Goal: Contribute content: Add original content to the website for others to see

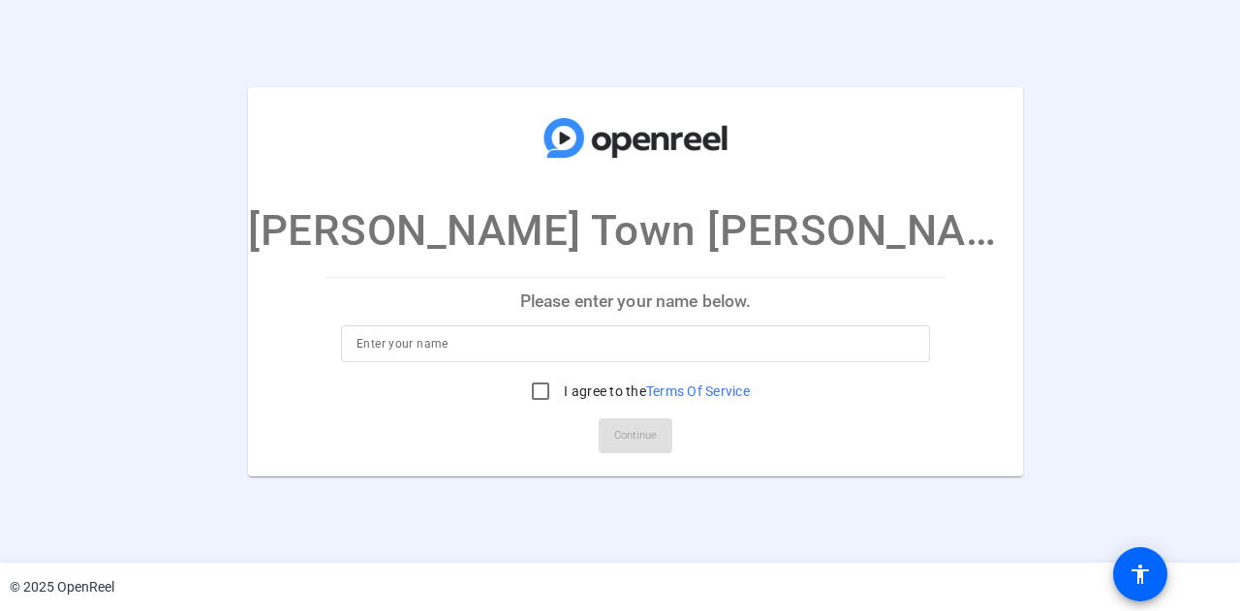
click at [509, 340] on input at bounding box center [636, 343] width 558 height 23
type input "[PERSON_NAME]"
click at [521, 387] on input "I agree to the Terms Of Service" at bounding box center [540, 391] width 39 height 39
checkbox input "true"
click at [618, 441] on span "Continue" at bounding box center [635, 435] width 43 height 29
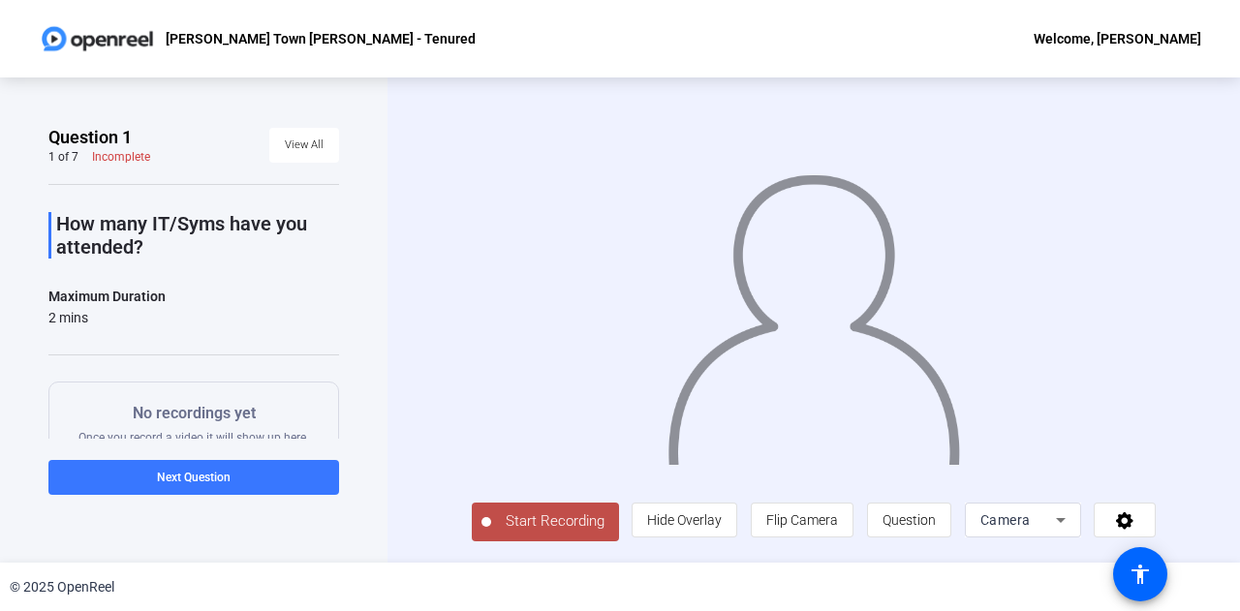
click at [550, 535] on button "Start Recording" at bounding box center [545, 522] width 147 height 39
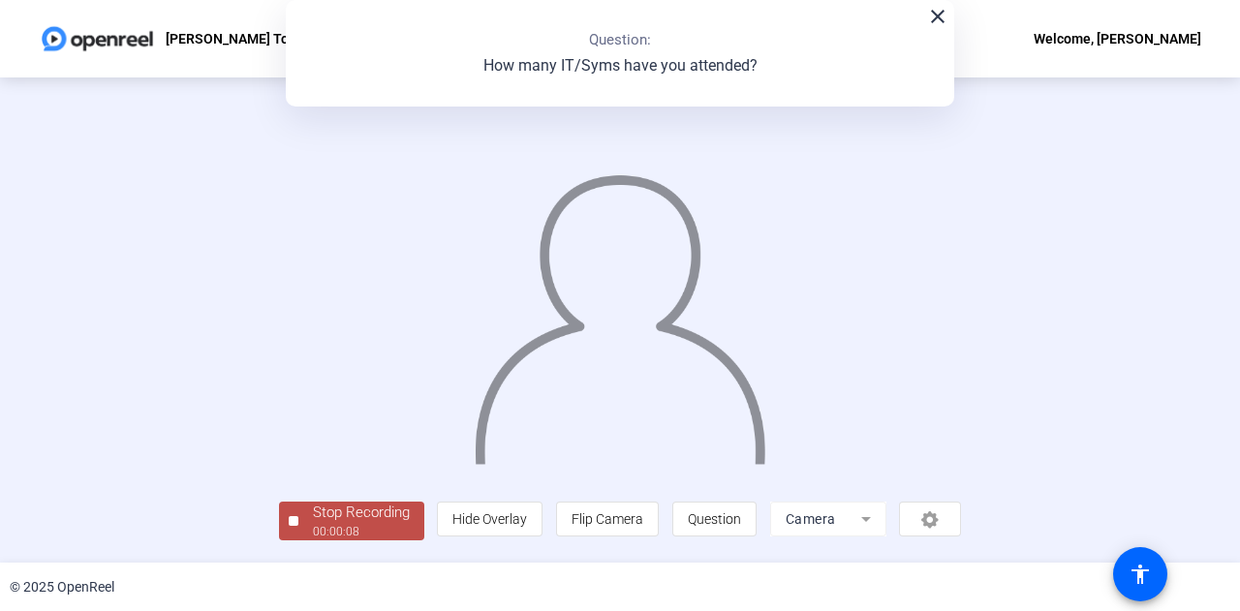
click at [335, 517] on div "Stop Recording" at bounding box center [361, 513] width 97 height 22
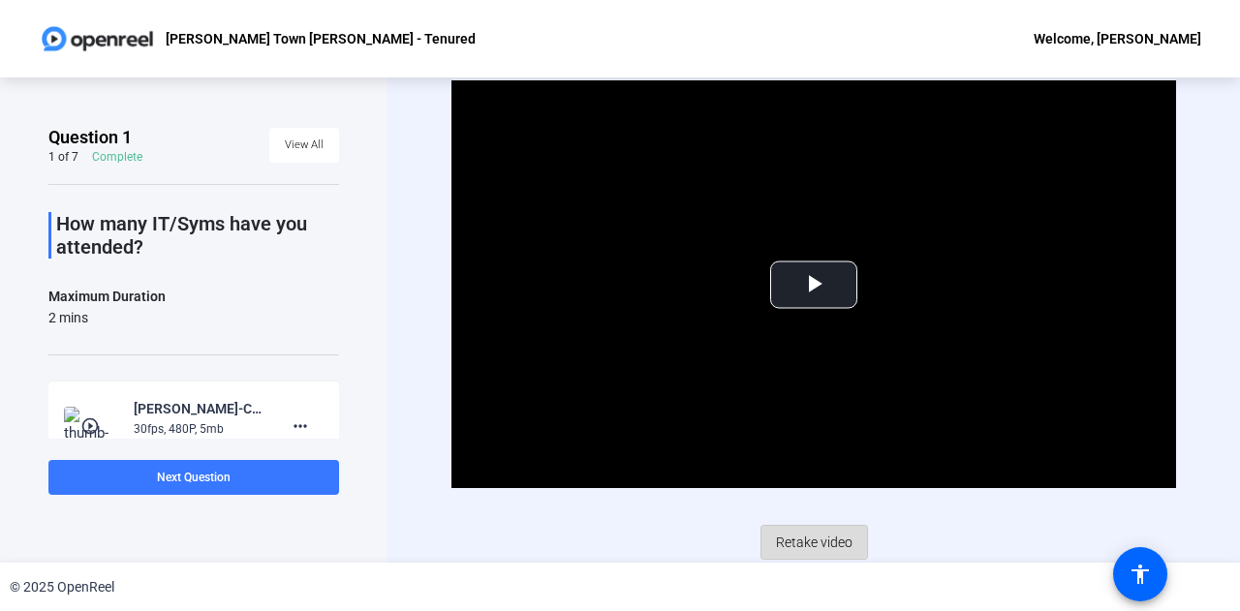
click at [814, 532] on span "Retake video" at bounding box center [814, 542] width 77 height 37
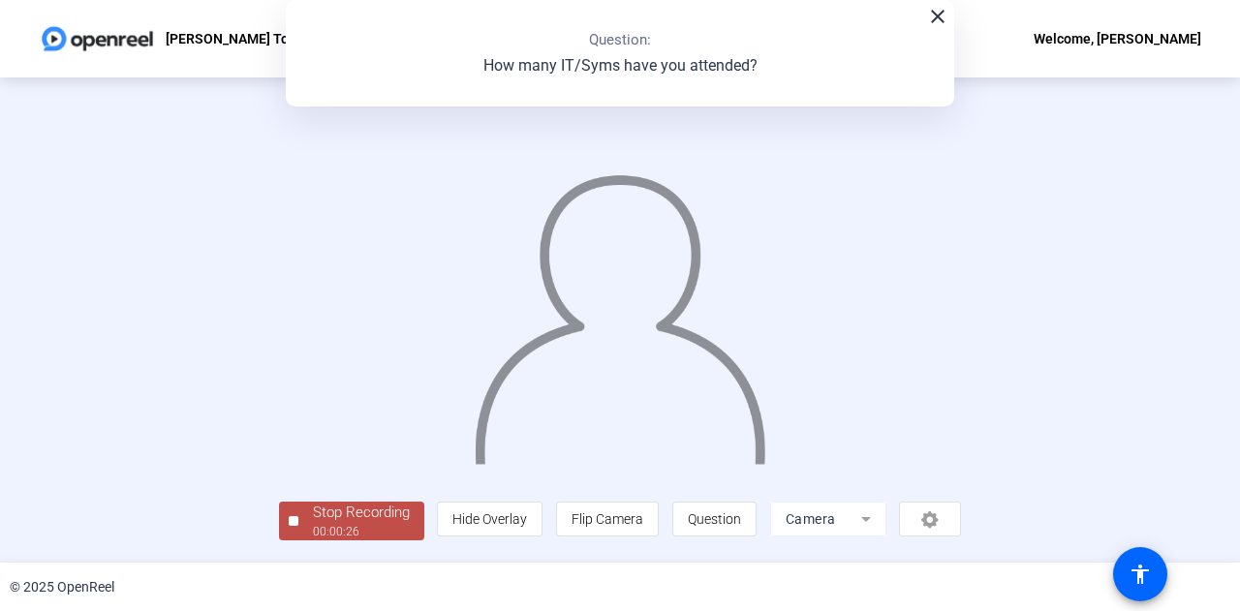
click at [624, 389] on img at bounding box center [620, 310] width 295 height 307
click at [564, 208] on img at bounding box center [620, 310] width 295 height 307
click at [934, 16] on mat-icon "close" at bounding box center [937, 16] width 23 height 23
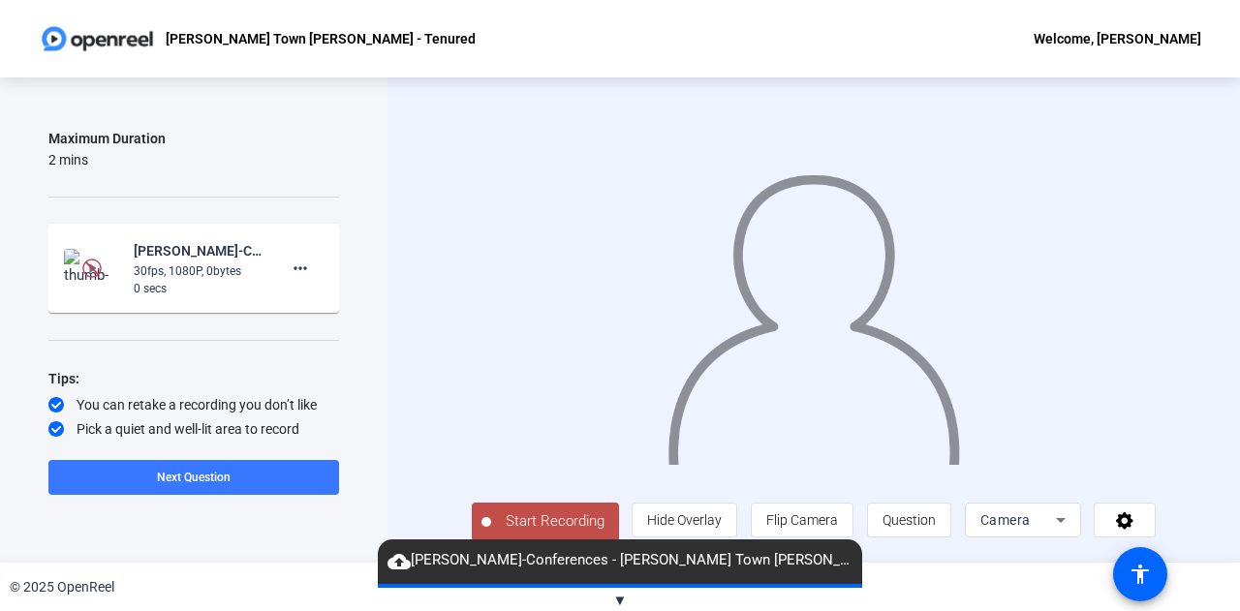
scroll to position [157, 0]
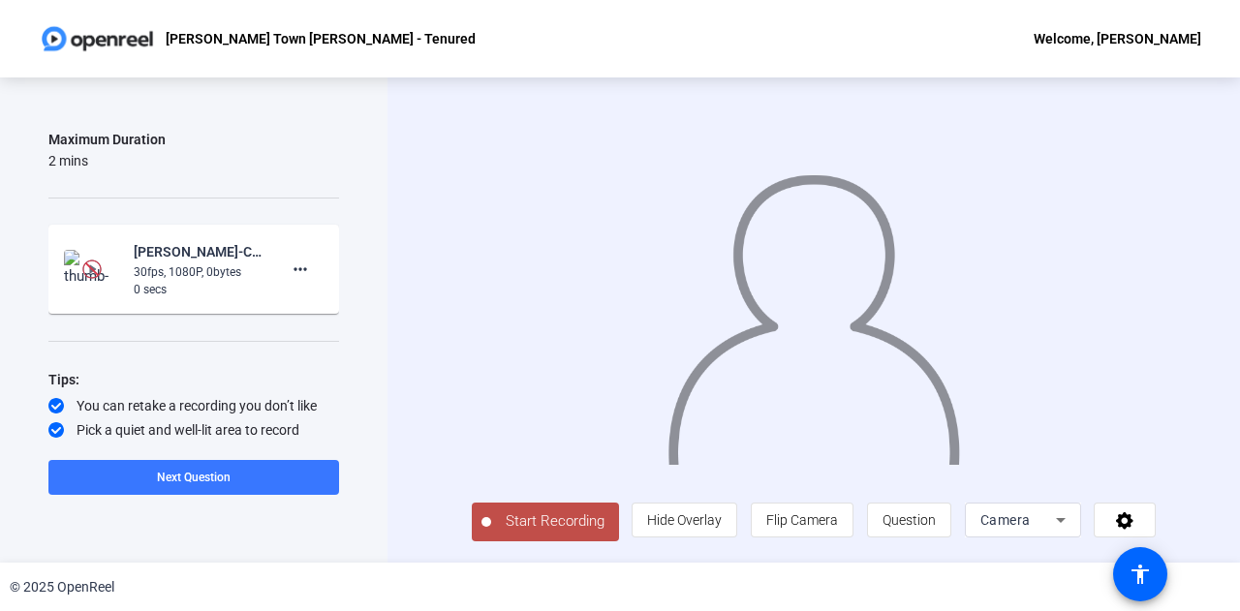
click at [86, 276] on img at bounding box center [91, 269] width 19 height 19
click at [297, 266] on mat-icon "more_horiz" at bounding box center [300, 269] width 23 height 23
click at [326, 334] on span "Retake" at bounding box center [322, 333] width 78 height 23
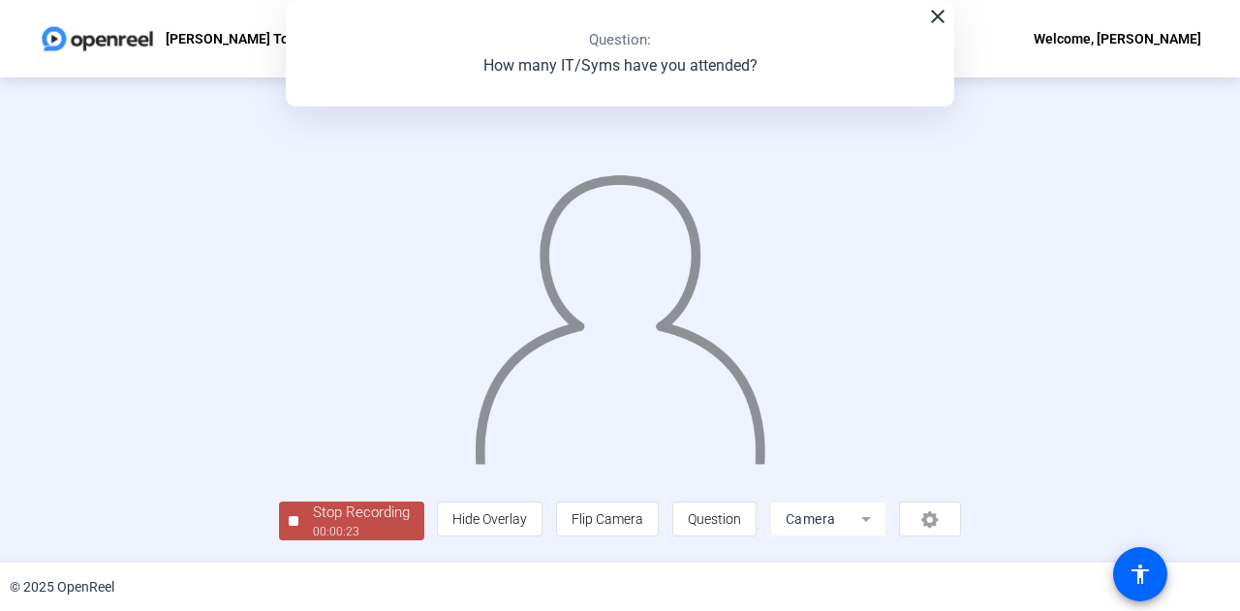
click at [931, 19] on mat-icon "close" at bounding box center [937, 16] width 23 height 23
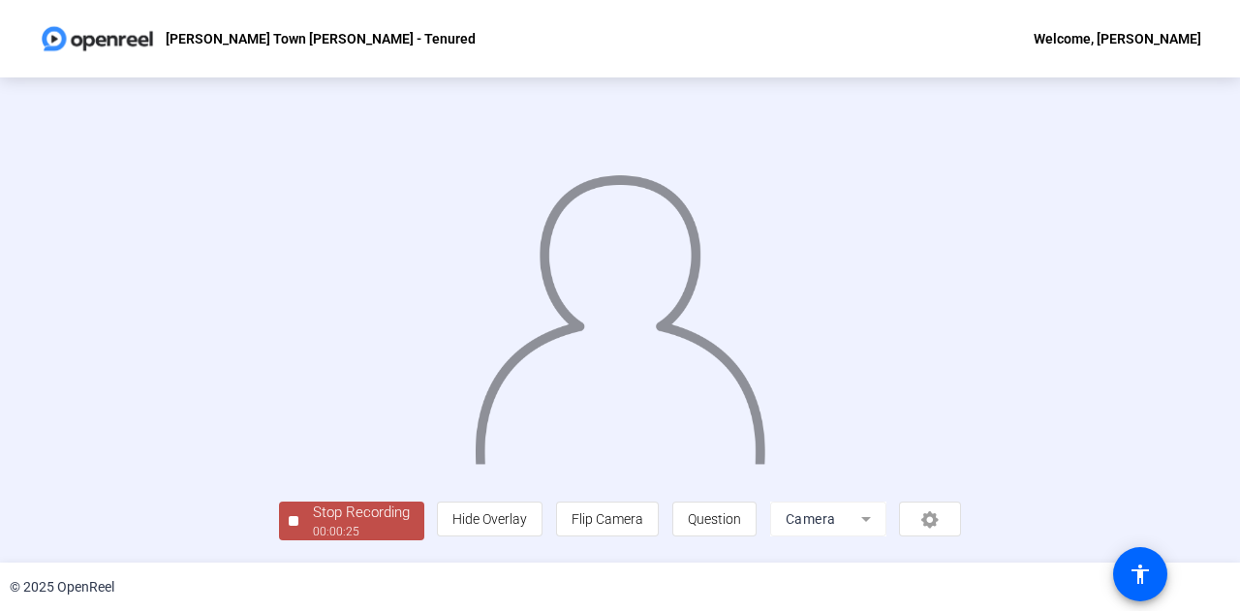
click at [768, 464] on img at bounding box center [620, 310] width 295 height 307
click at [313, 513] on div "Stop Recording" at bounding box center [361, 513] width 97 height 22
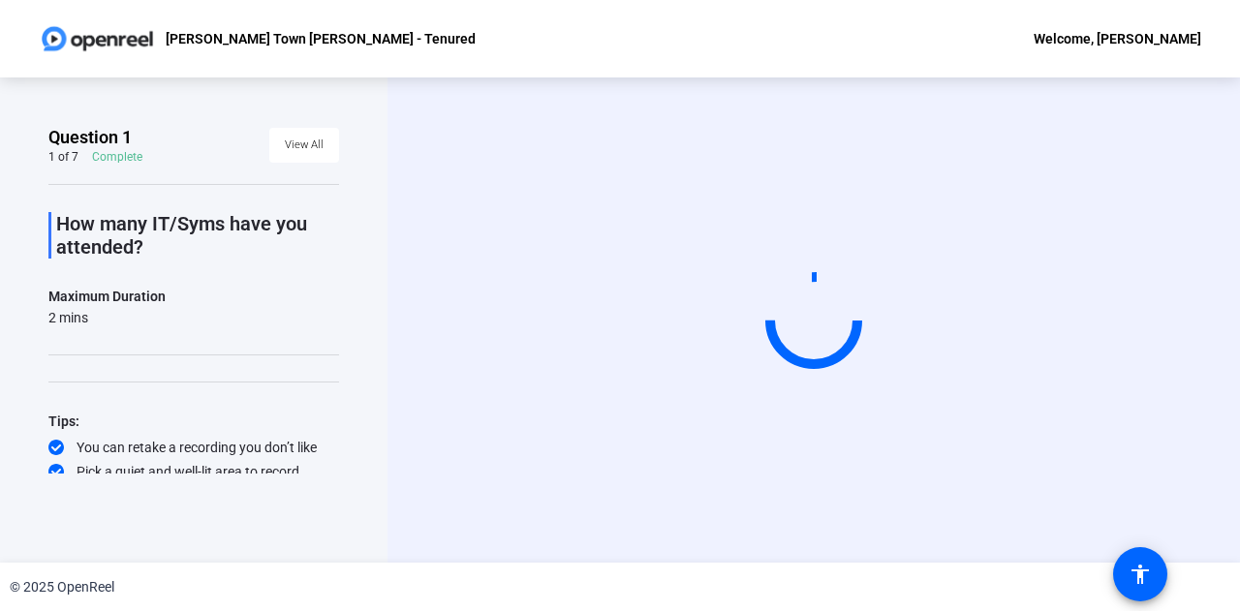
scroll to position [0, 0]
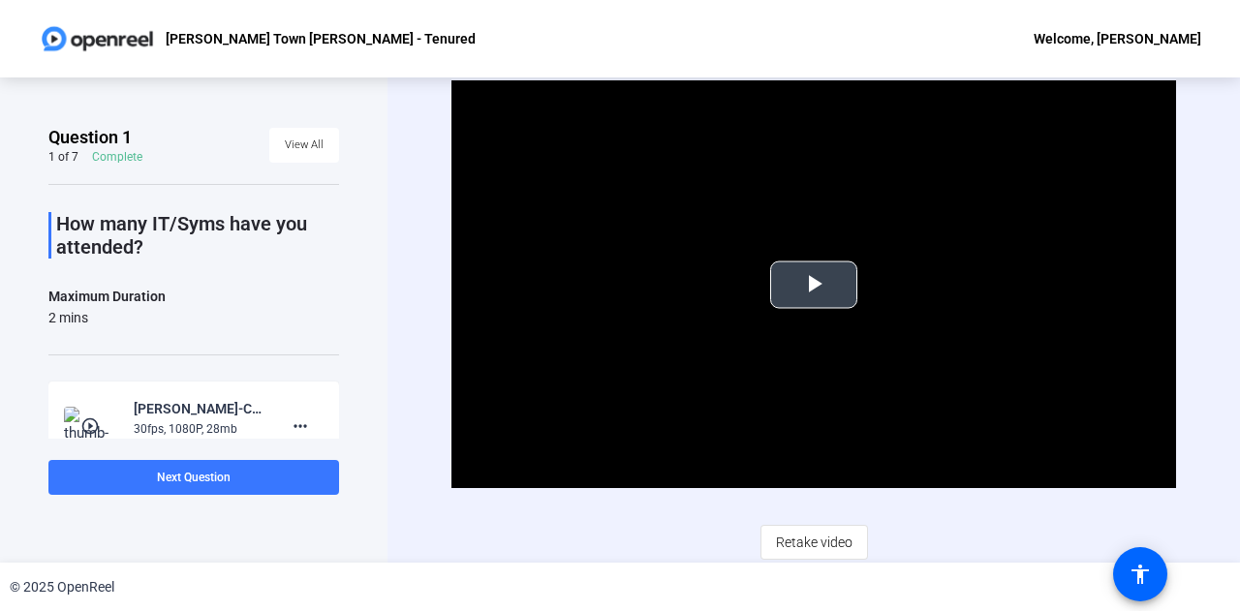
click at [814, 285] on span "Video Player" at bounding box center [814, 285] width 0 height 0
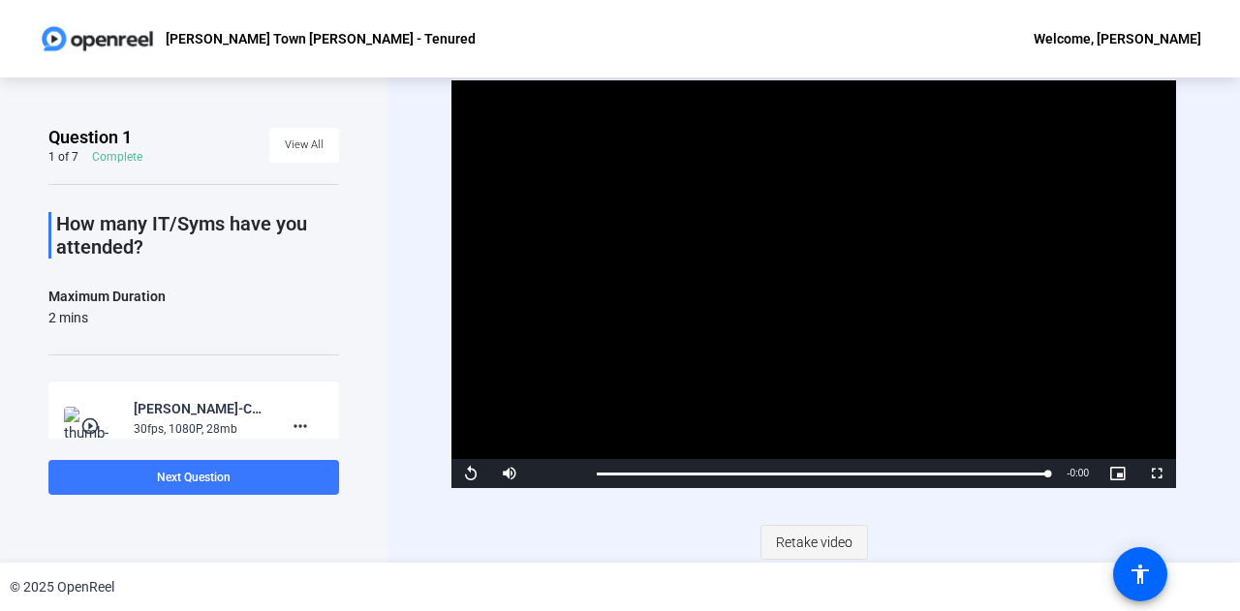
click at [813, 538] on span "Retake video" at bounding box center [814, 542] width 77 height 37
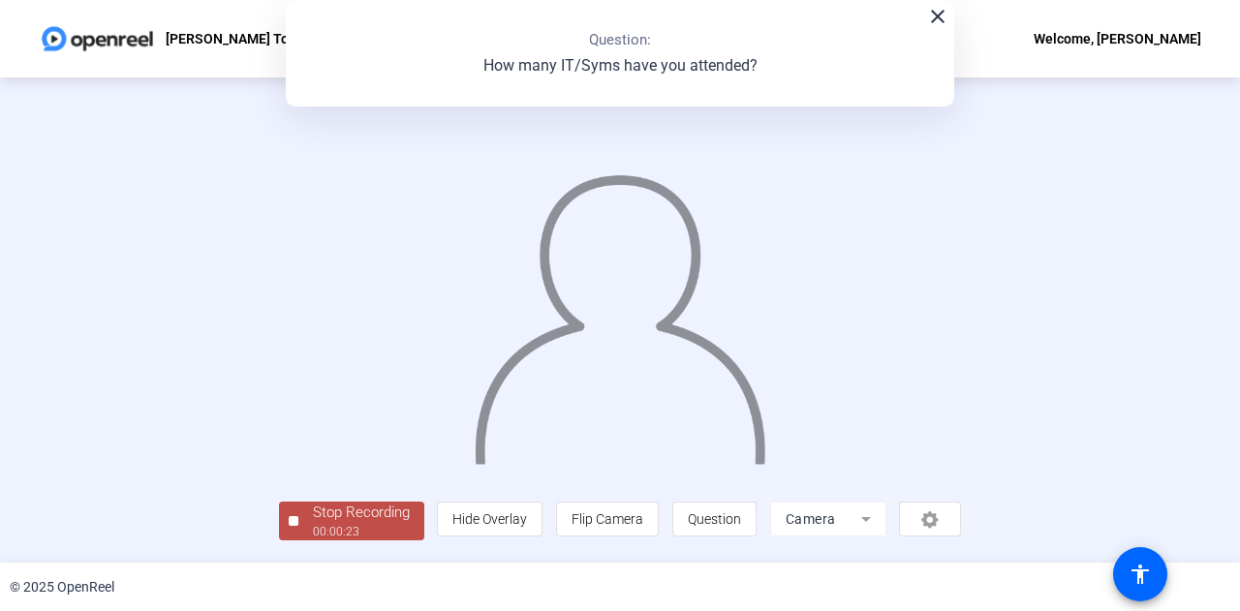
scroll to position [97, 0]
click at [313, 524] on div "Stop Recording" at bounding box center [361, 513] width 97 height 22
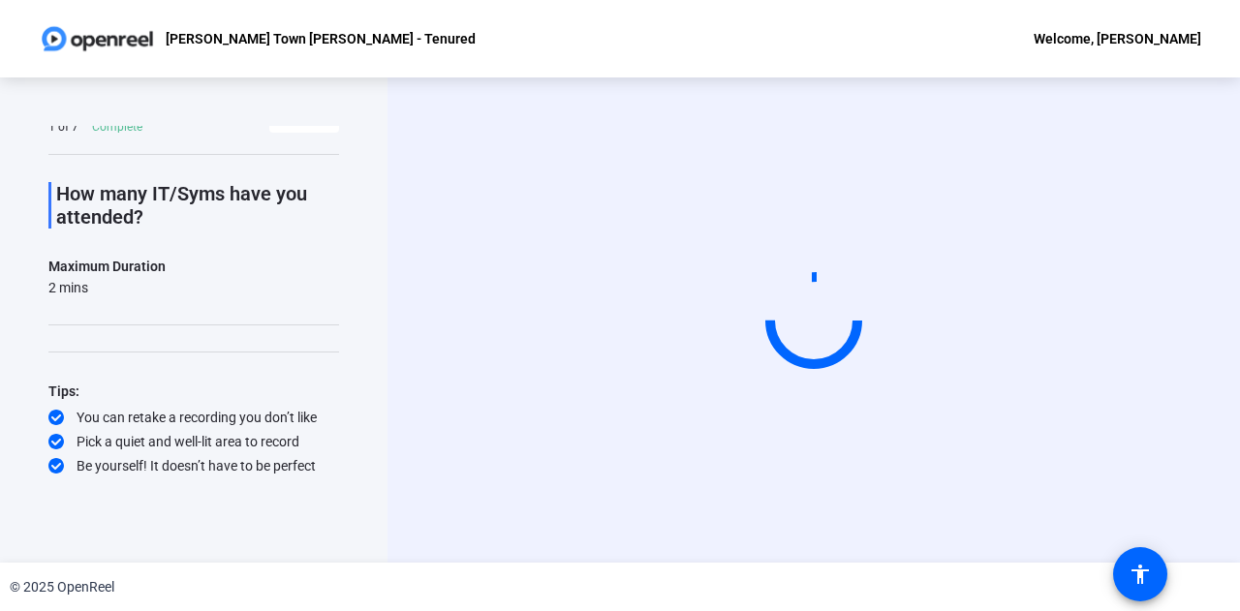
scroll to position [0, 0]
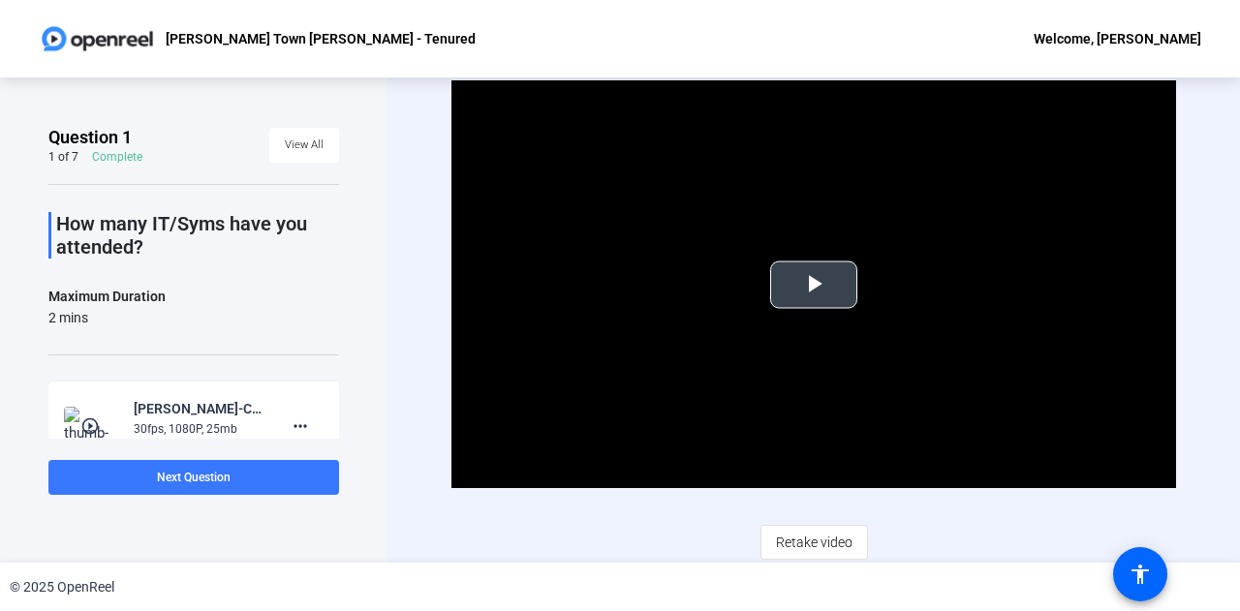
click at [814, 285] on span "Video Player" at bounding box center [814, 285] width 0 height 0
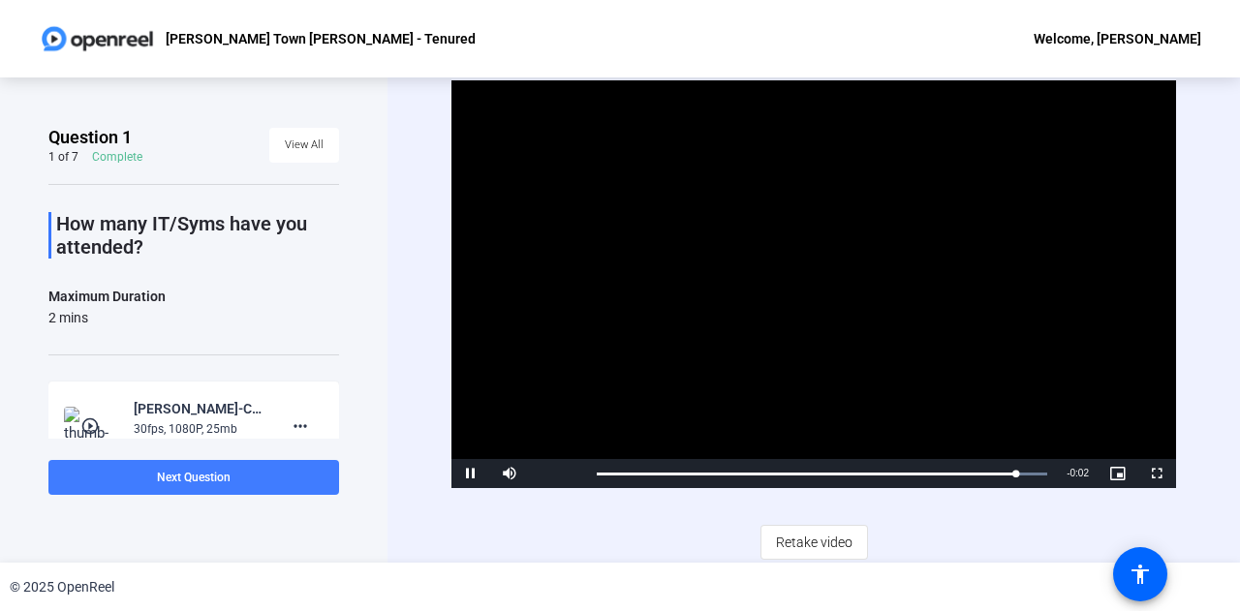
click at [232, 468] on span at bounding box center [193, 477] width 291 height 47
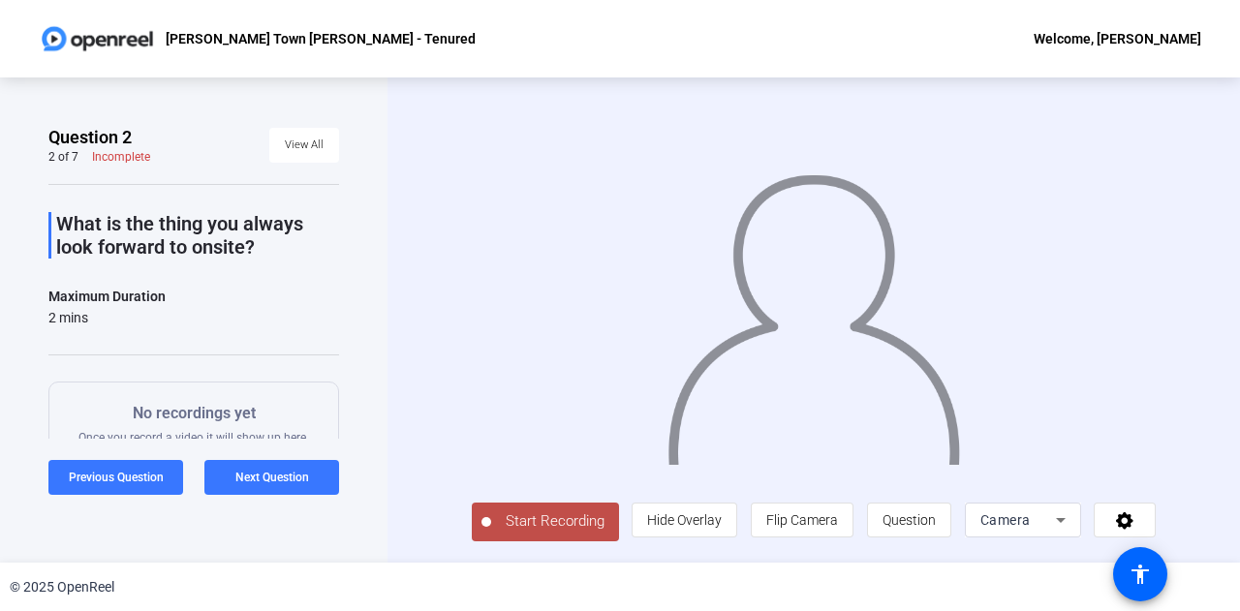
click at [559, 528] on span "Start Recording" at bounding box center [555, 522] width 128 height 22
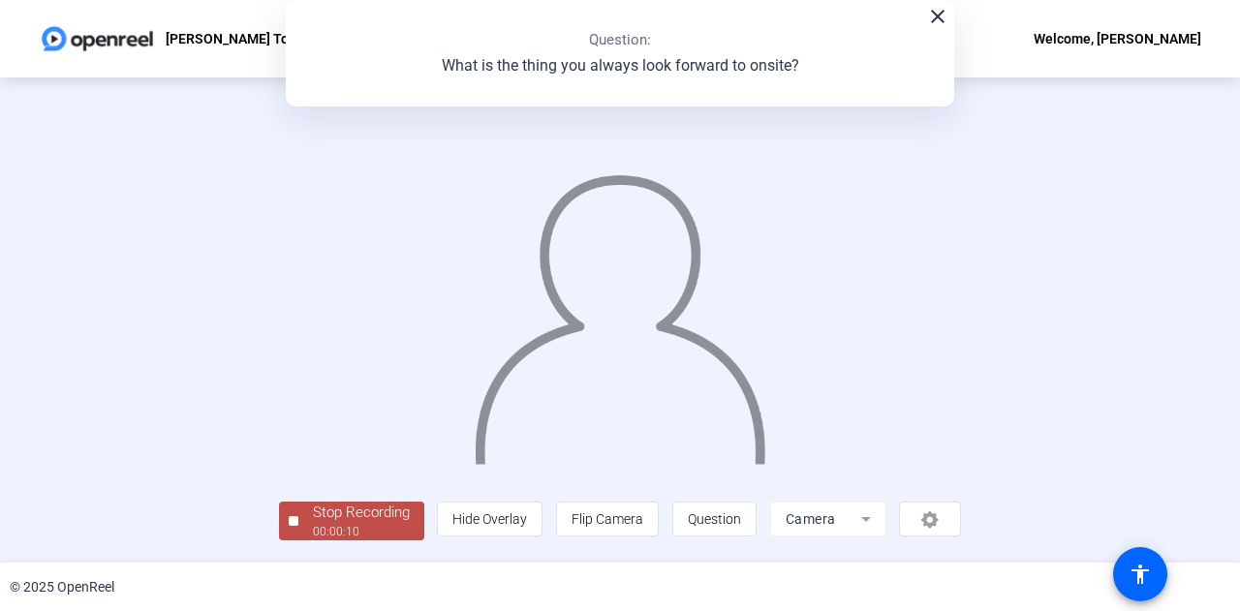
scroll to position [97, 0]
click at [298, 524] on span "Stop Recording 00:00:11" at bounding box center [361, 522] width 126 height 40
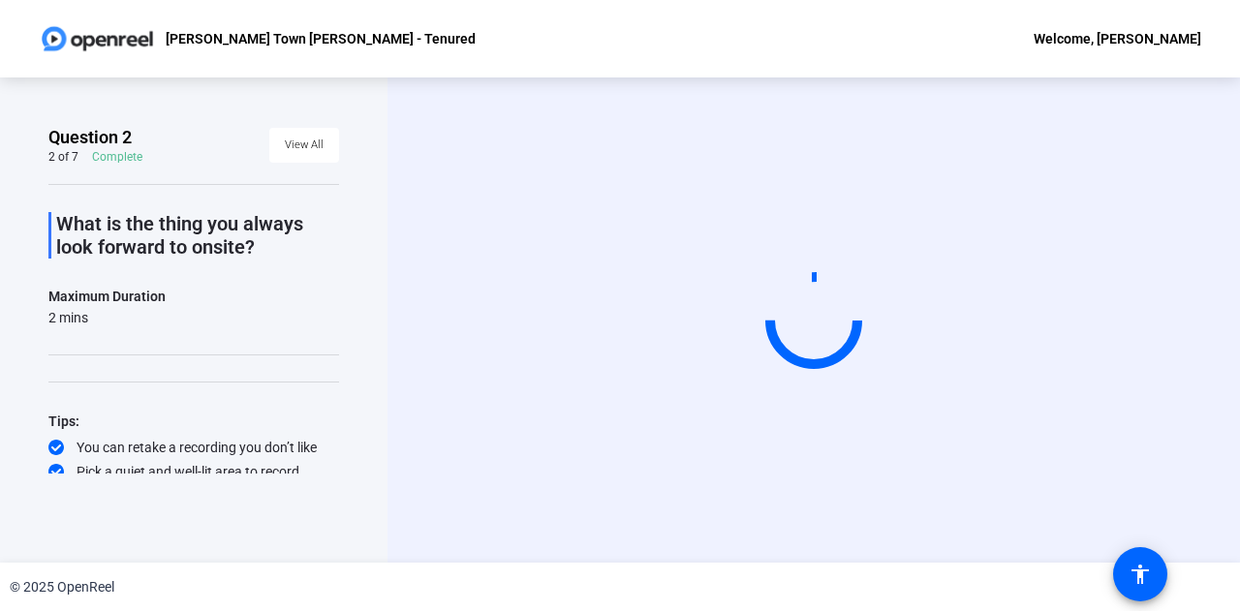
scroll to position [0, 0]
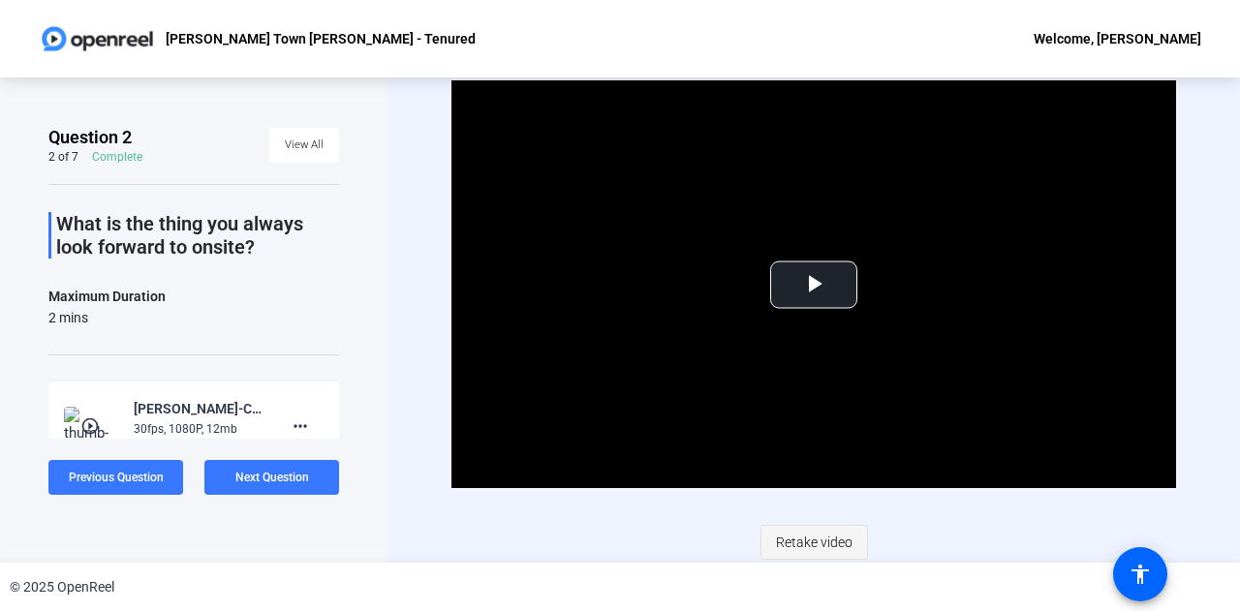
click at [797, 537] on span "Retake video" at bounding box center [814, 542] width 77 height 37
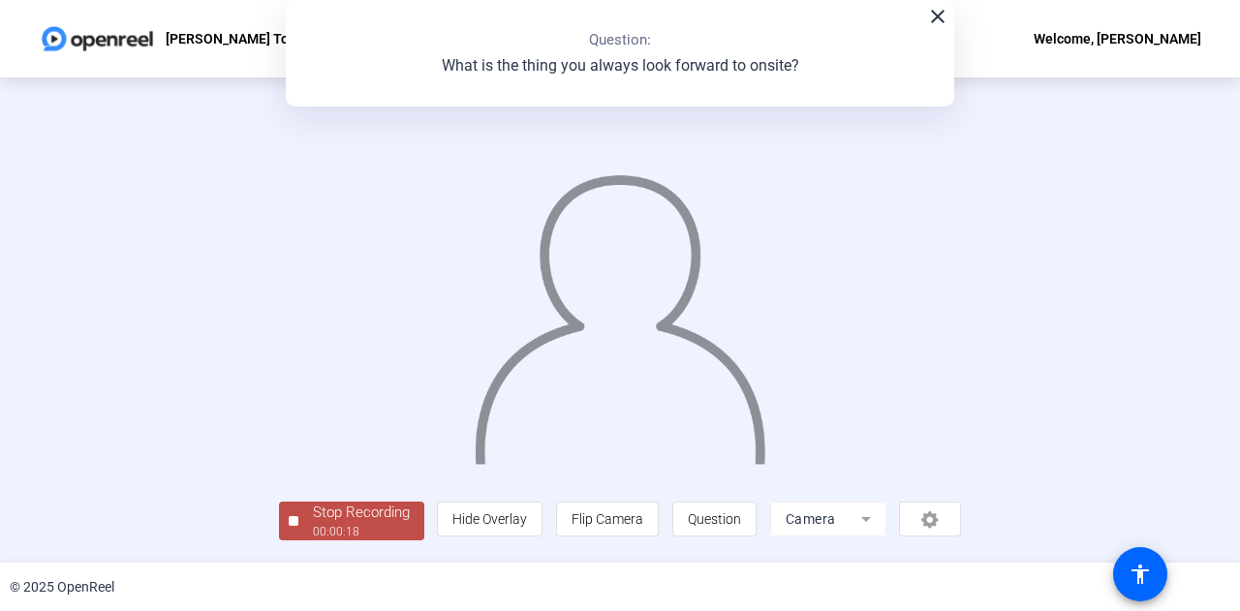
scroll to position [97, 0]
click at [313, 524] on div "Stop Recording" at bounding box center [361, 513] width 97 height 22
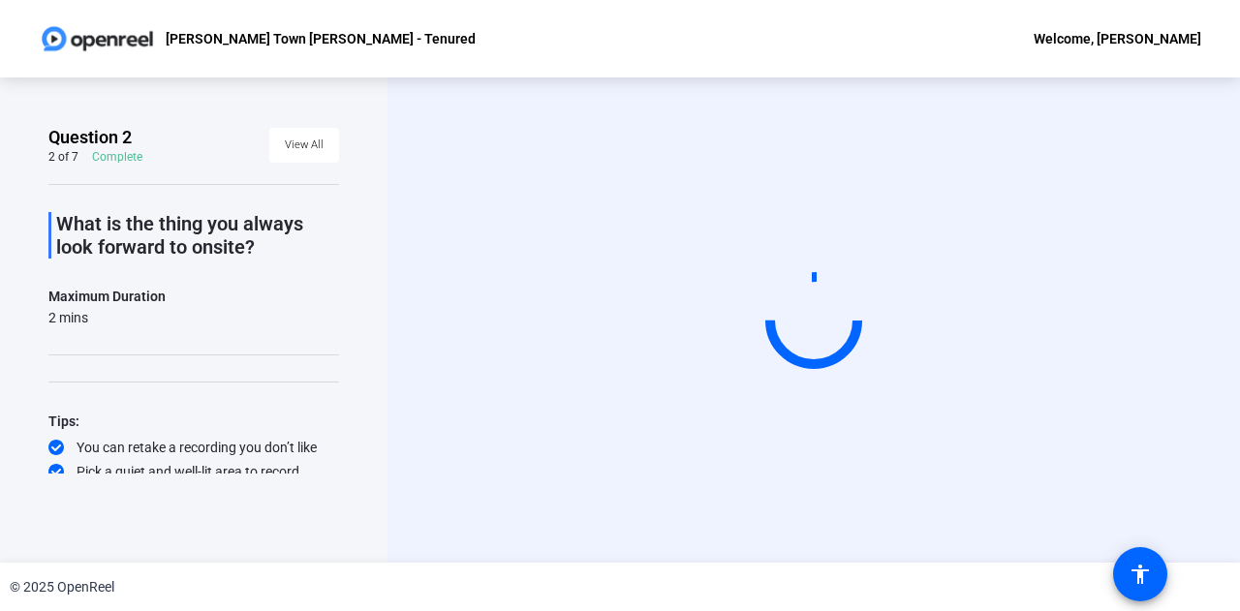
scroll to position [0, 0]
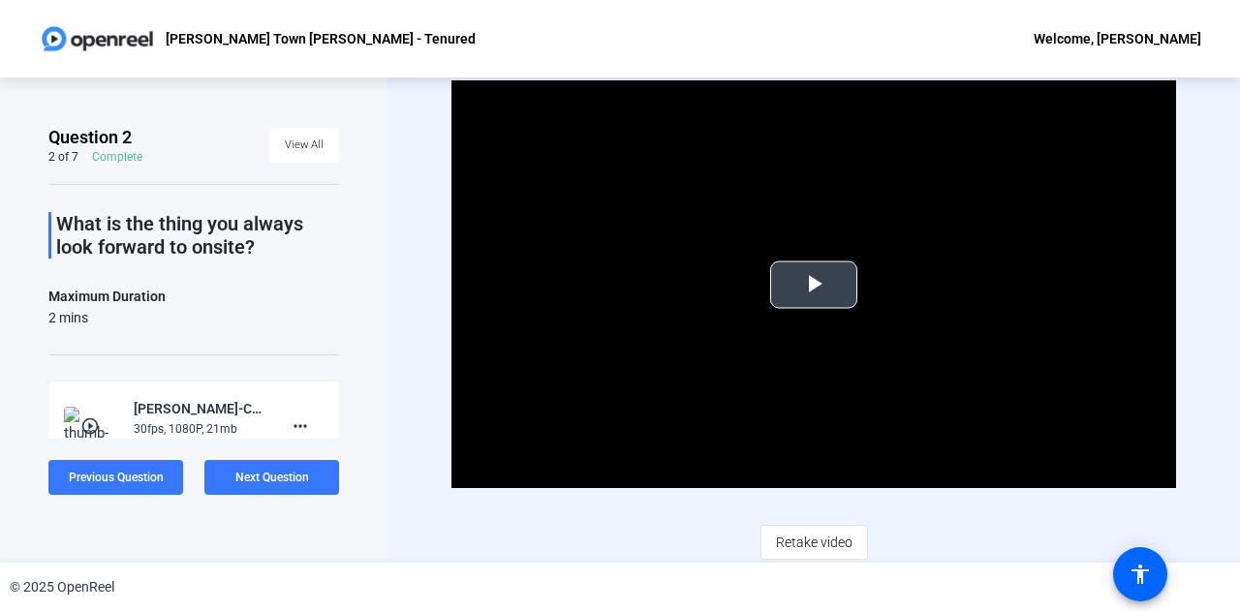
click at [814, 285] on span "Video Player" at bounding box center [814, 285] width 0 height 0
click at [805, 536] on span "Retake video" at bounding box center [814, 542] width 77 height 37
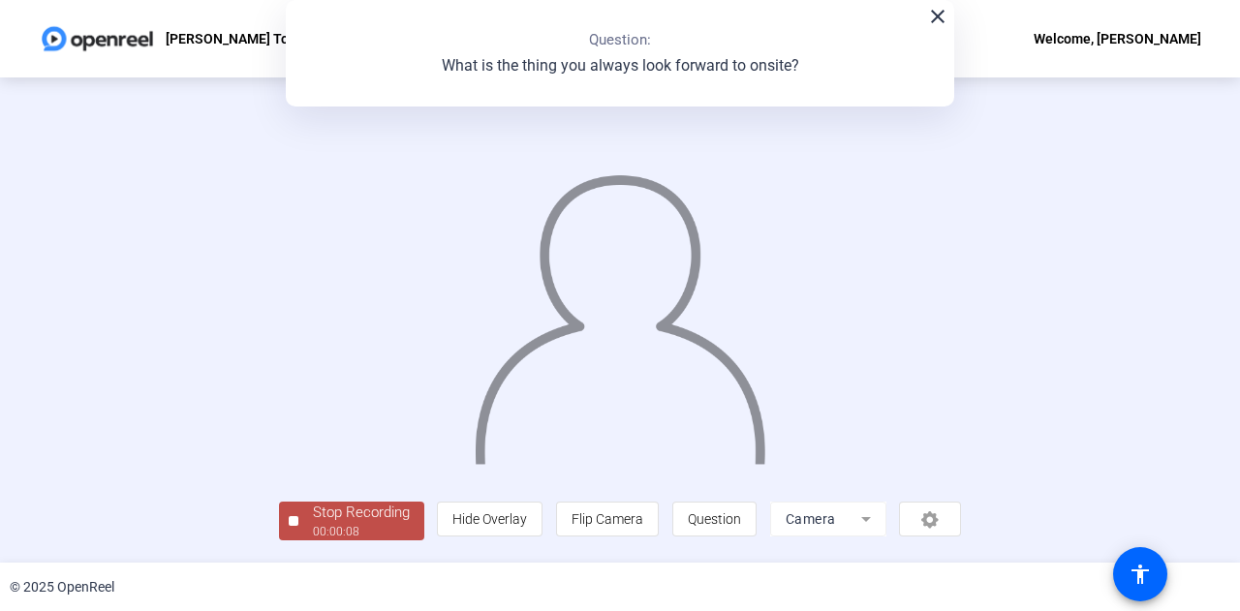
scroll to position [97, 0]
click at [313, 534] on div "00:00:08" at bounding box center [361, 531] width 97 height 17
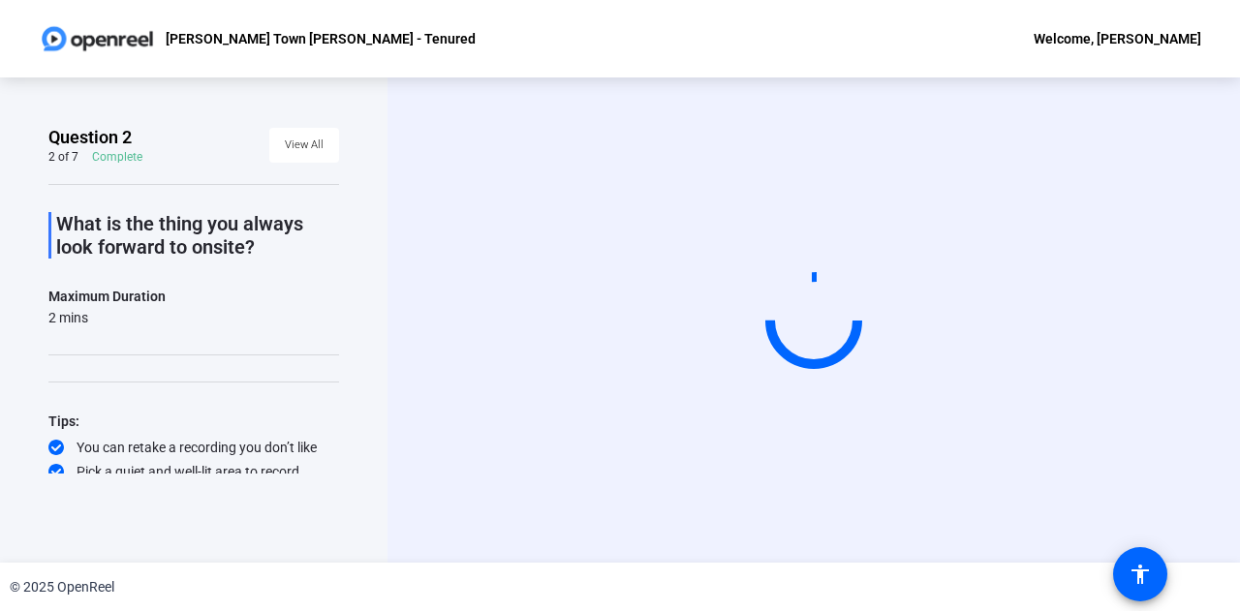
scroll to position [0, 0]
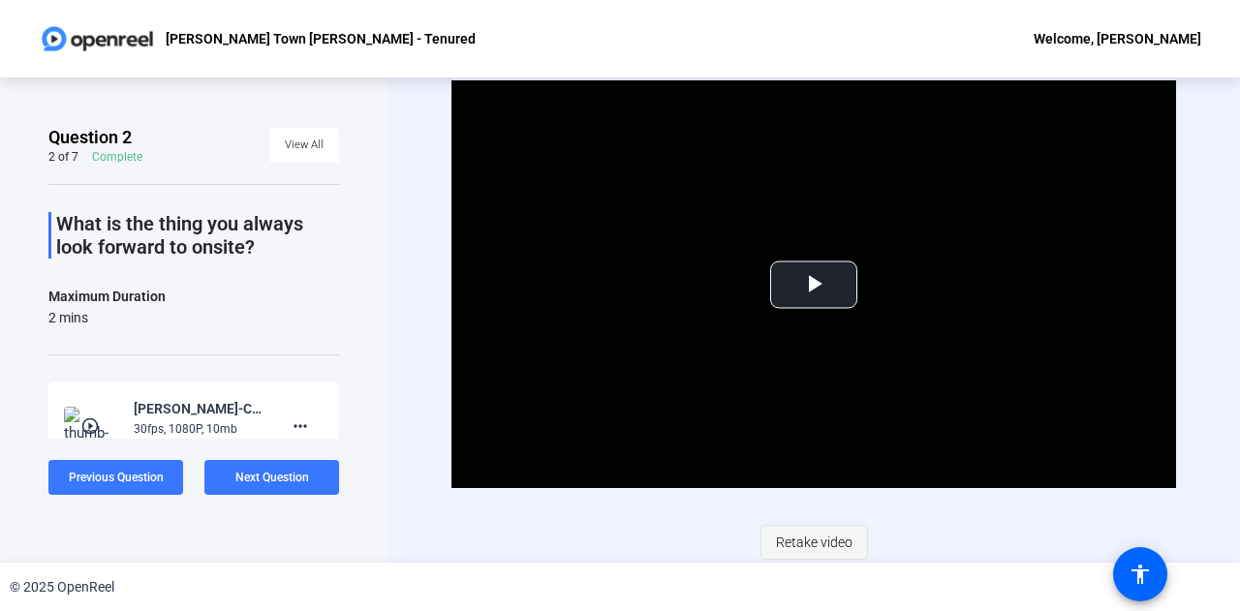
click at [812, 538] on span "Retake video" at bounding box center [814, 542] width 77 height 37
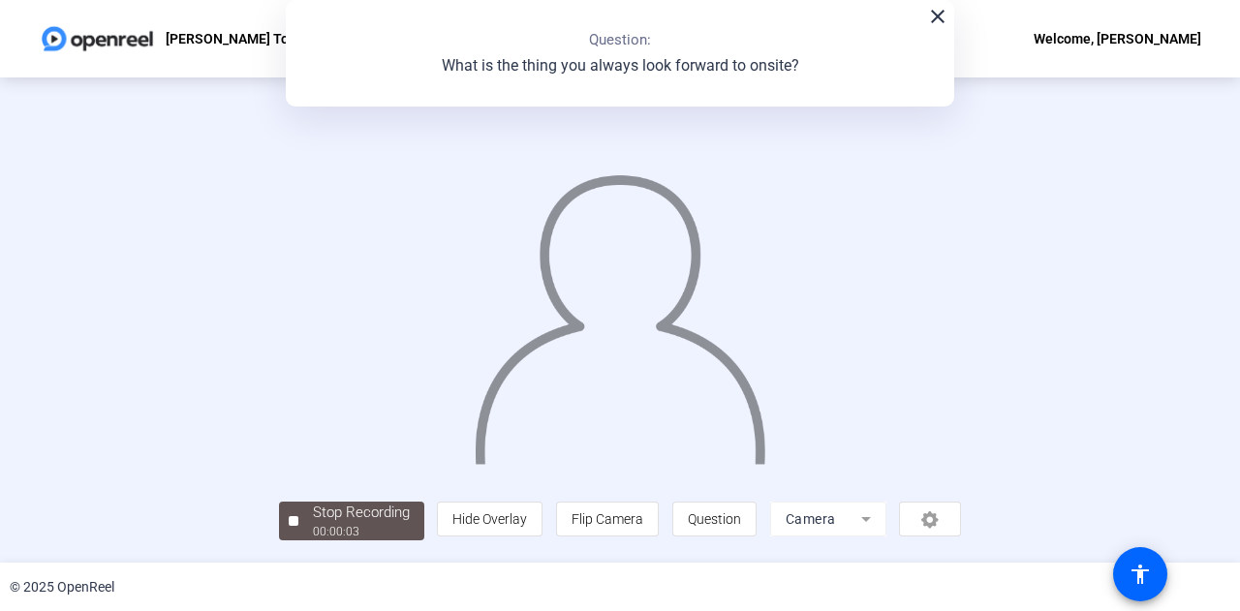
scroll to position [97, 0]
click at [313, 524] on div "Stop Recording" at bounding box center [361, 513] width 97 height 22
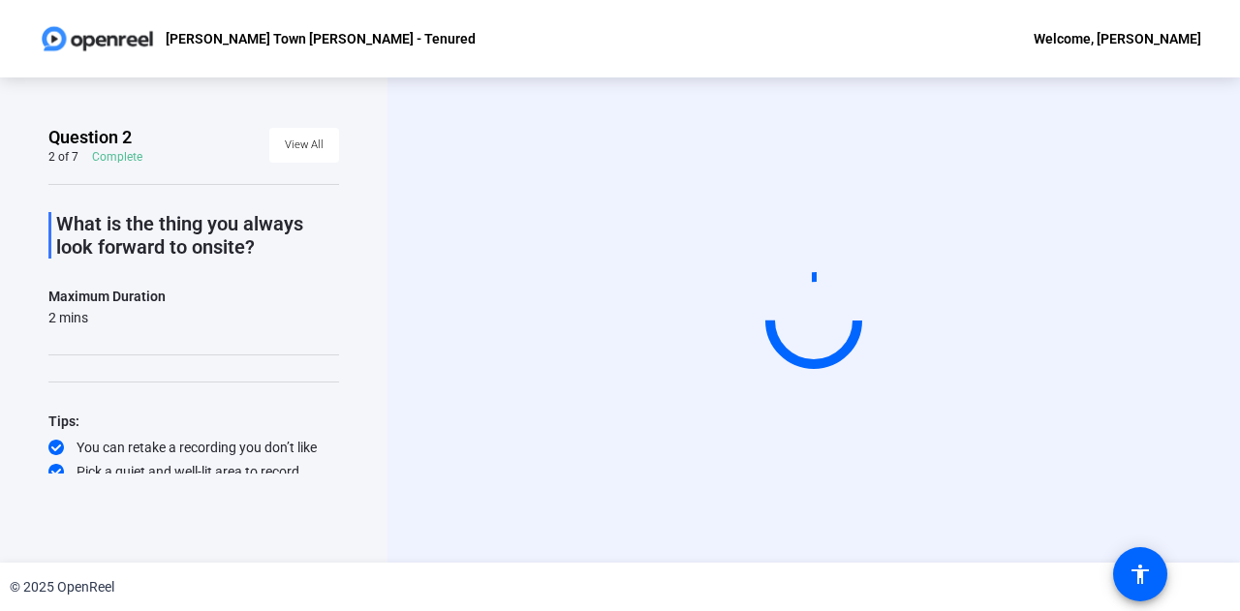
scroll to position [0, 0]
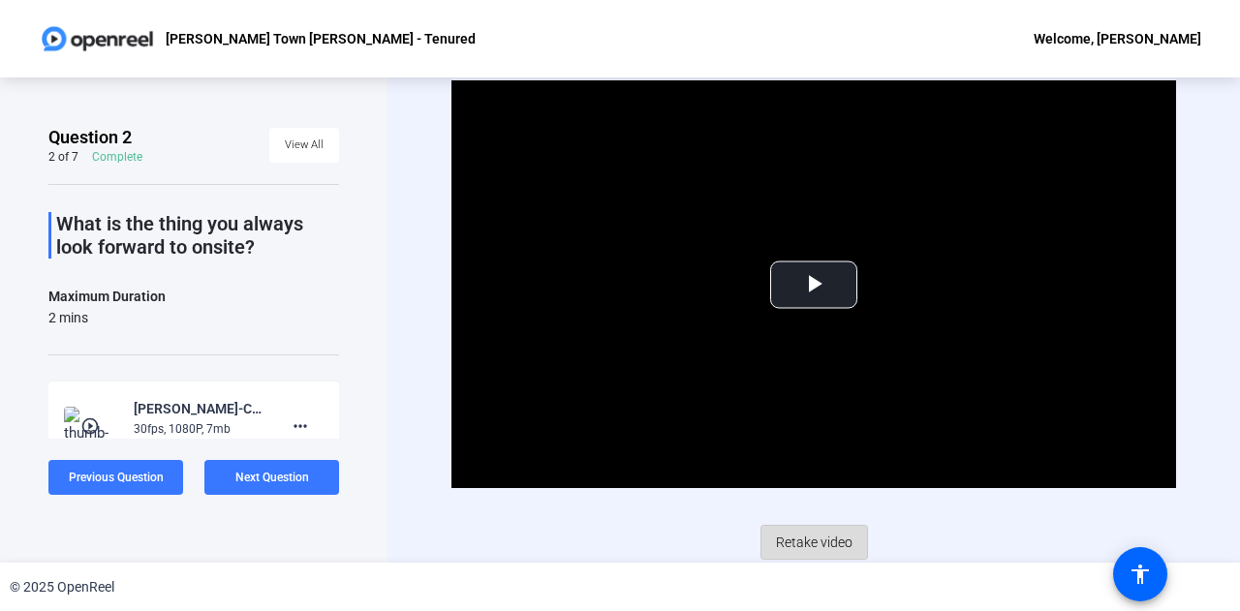
click at [809, 545] on span "Retake video" at bounding box center [814, 542] width 77 height 37
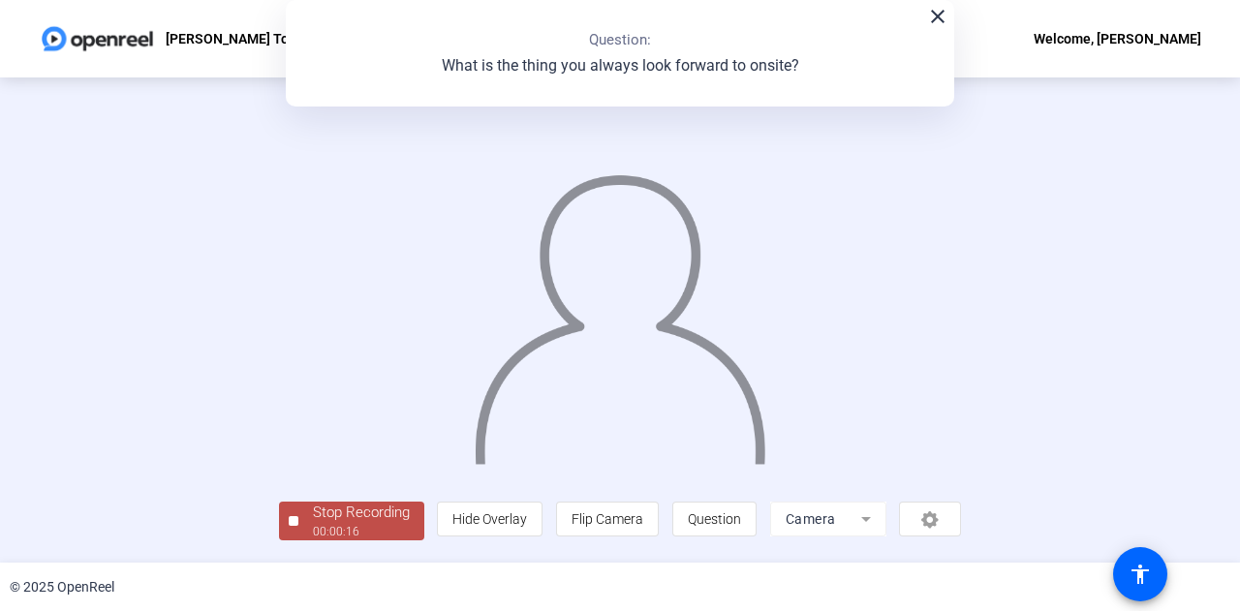
scroll to position [97, 0]
click at [313, 515] on div "Stop Recording" at bounding box center [361, 513] width 97 height 22
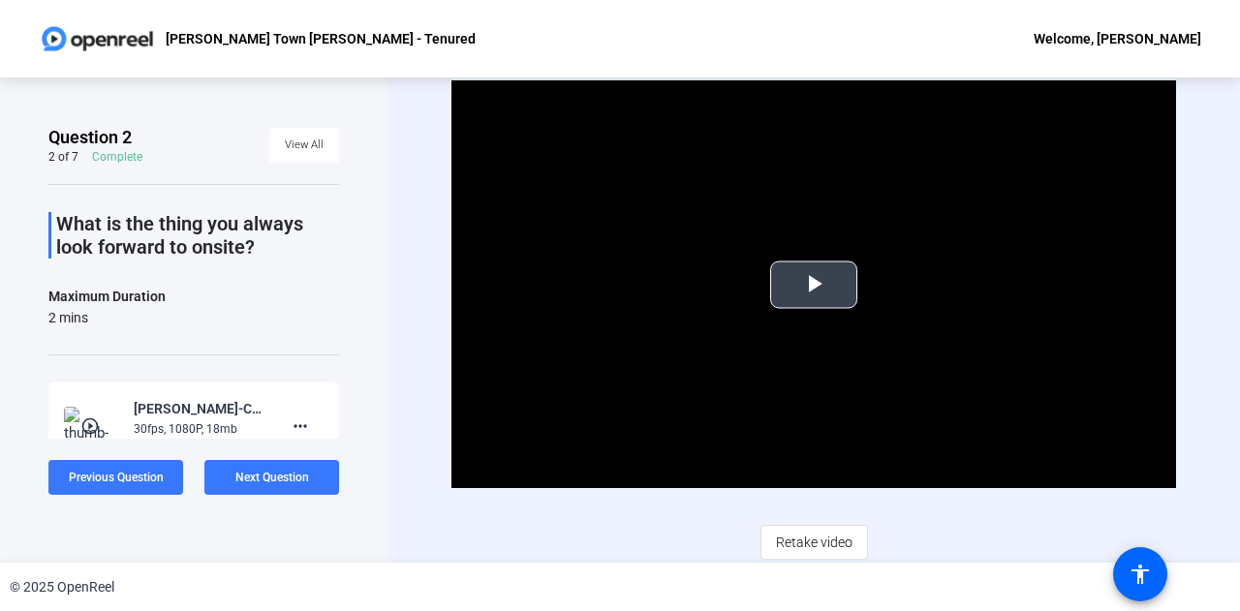
click at [814, 285] on span "Video Player" at bounding box center [814, 285] width 0 height 0
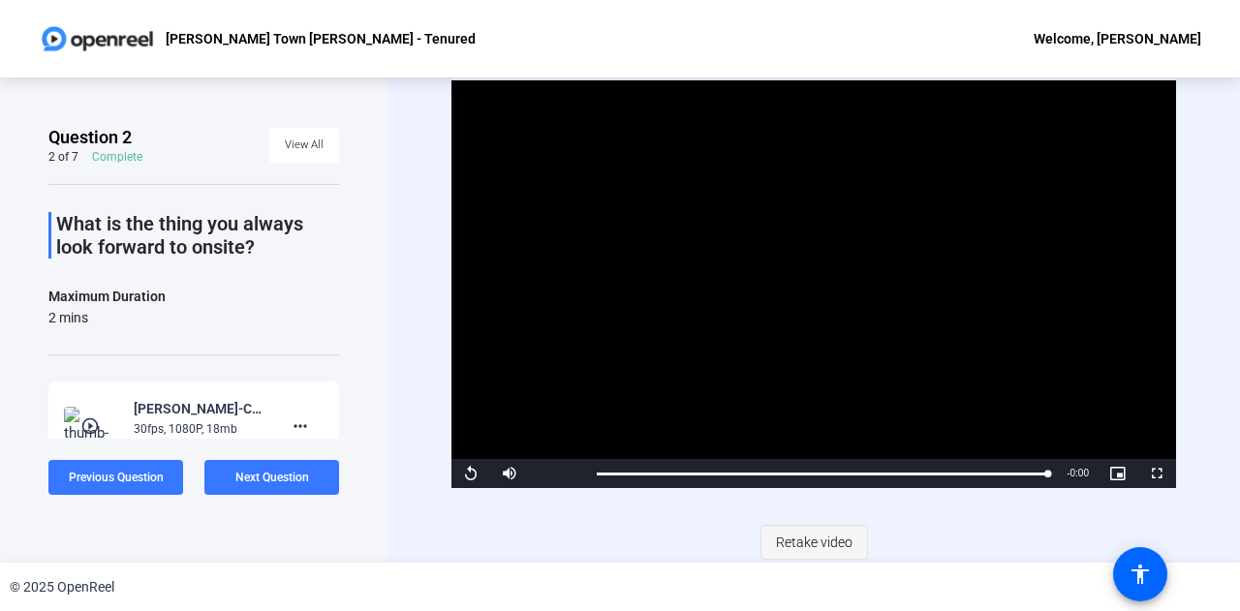
click at [807, 538] on span "Retake video" at bounding box center [814, 542] width 77 height 37
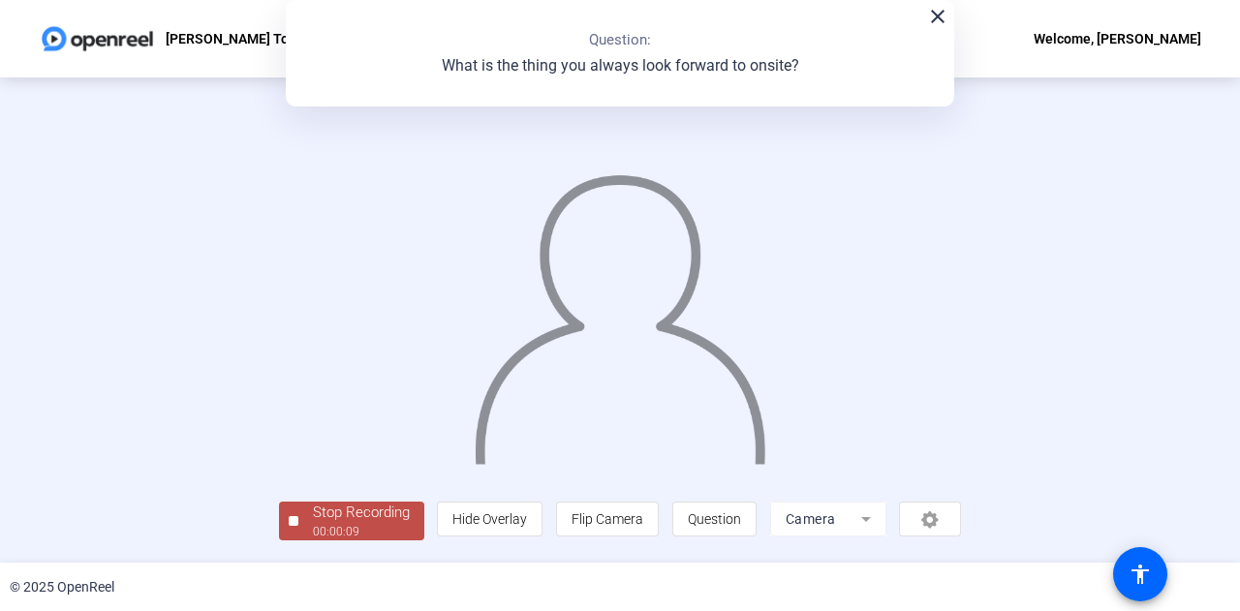
scroll to position [97, 0]
click at [313, 524] on div "Stop Recording" at bounding box center [361, 513] width 97 height 22
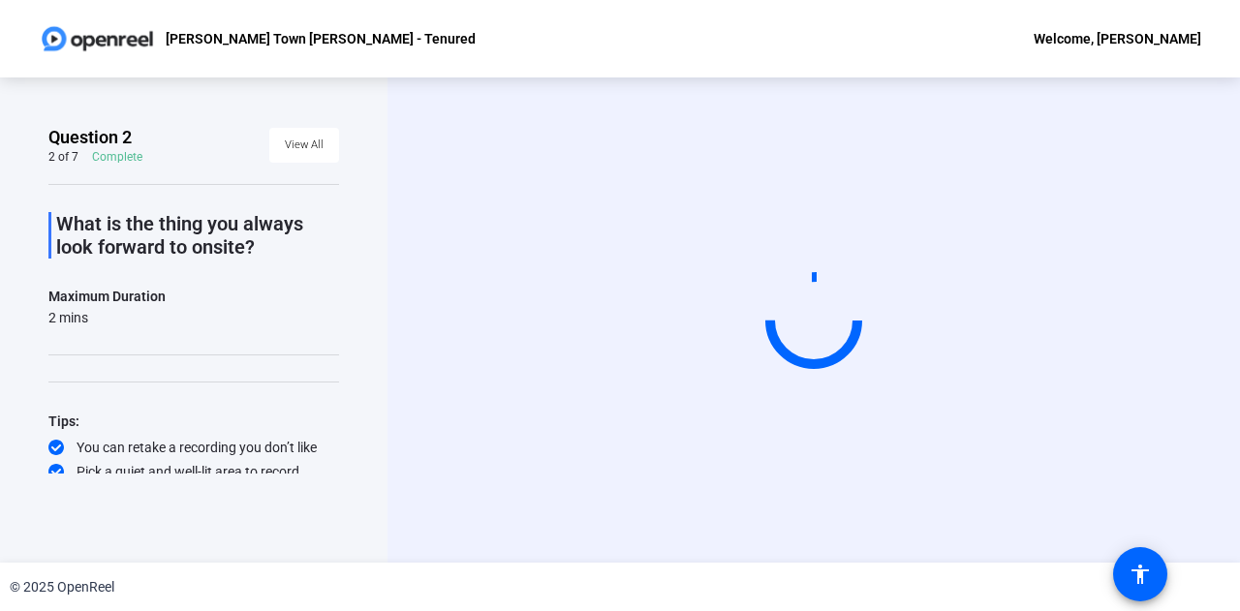
scroll to position [0, 0]
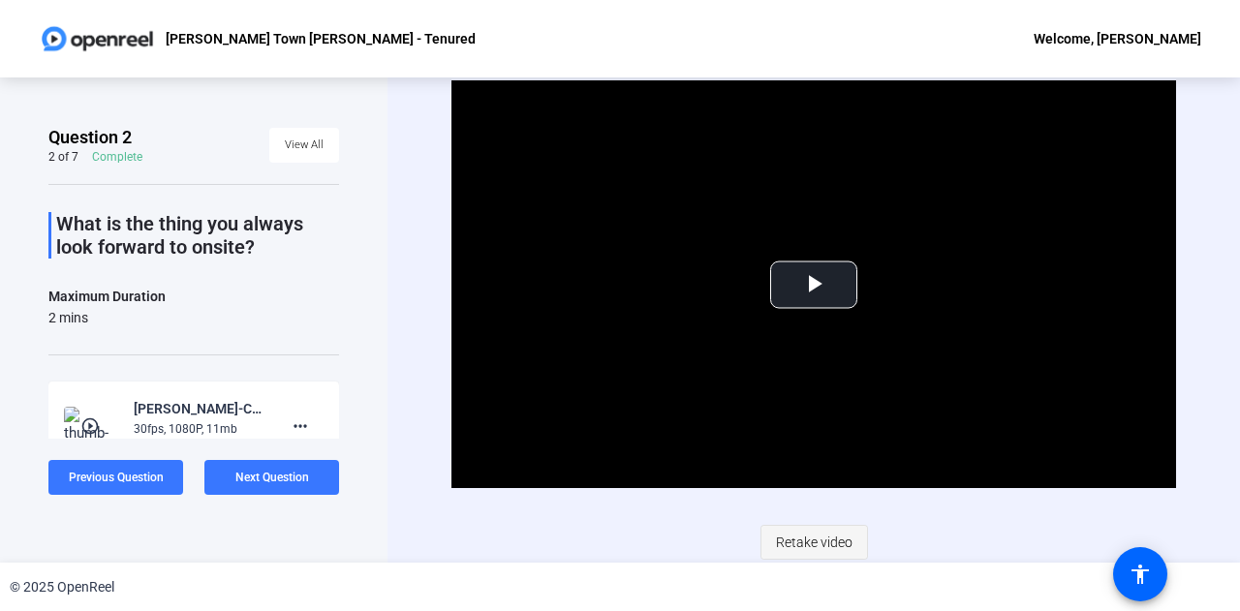
click at [810, 536] on span "Retake video" at bounding box center [814, 542] width 77 height 37
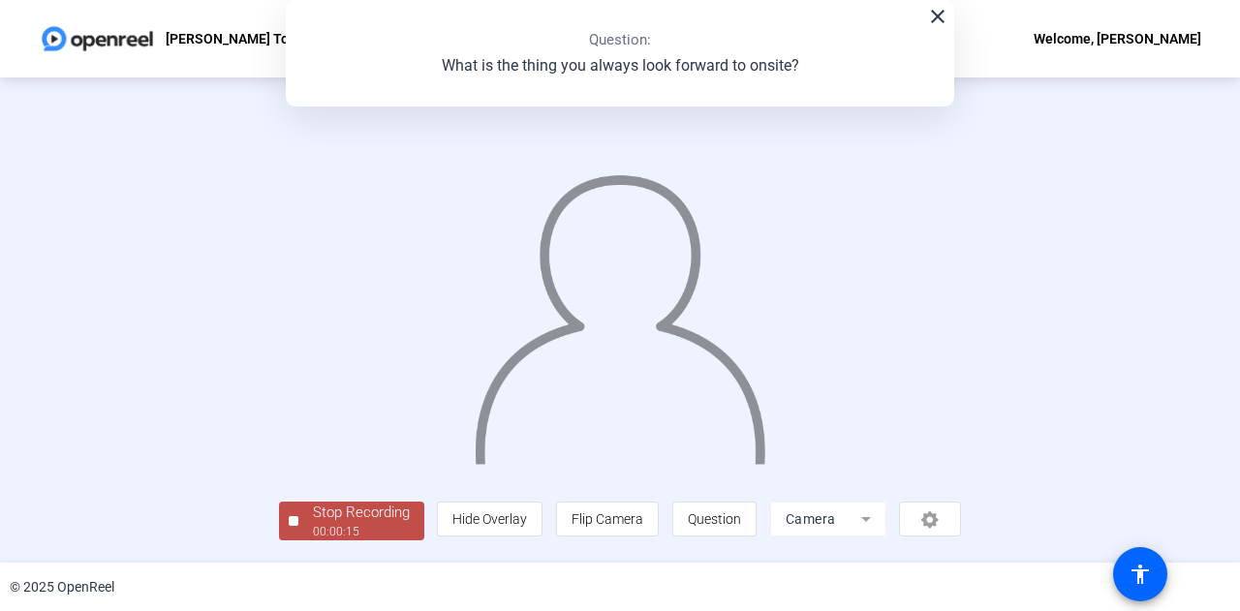
scroll to position [97, 0]
click at [313, 524] on div "Stop Recording" at bounding box center [361, 513] width 97 height 22
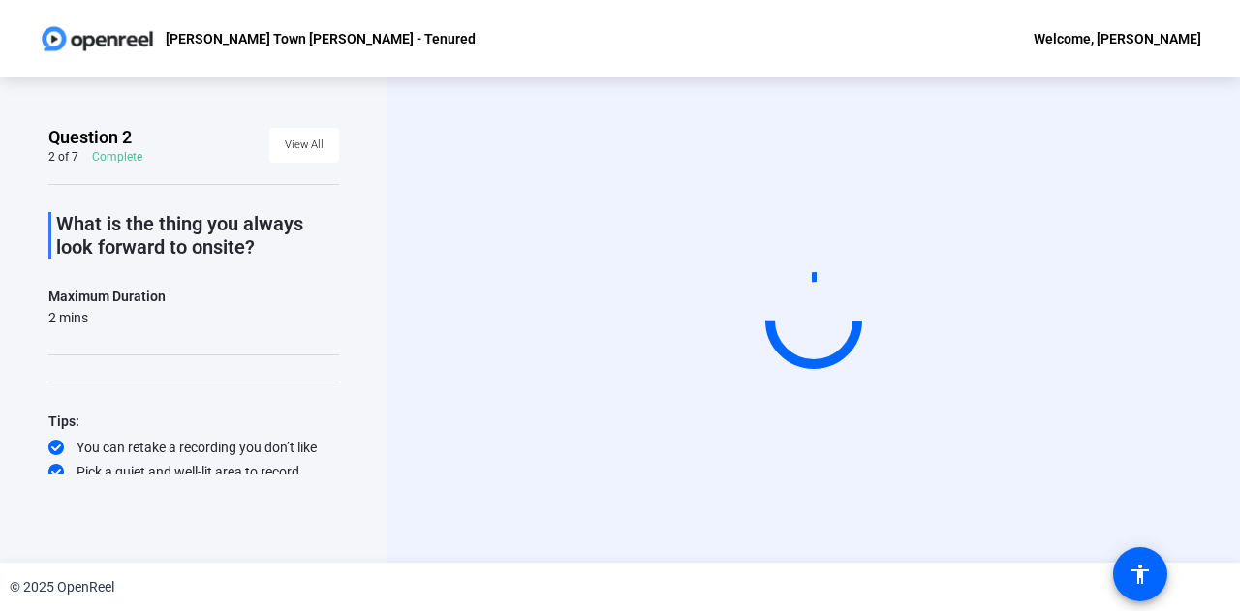
scroll to position [0, 0]
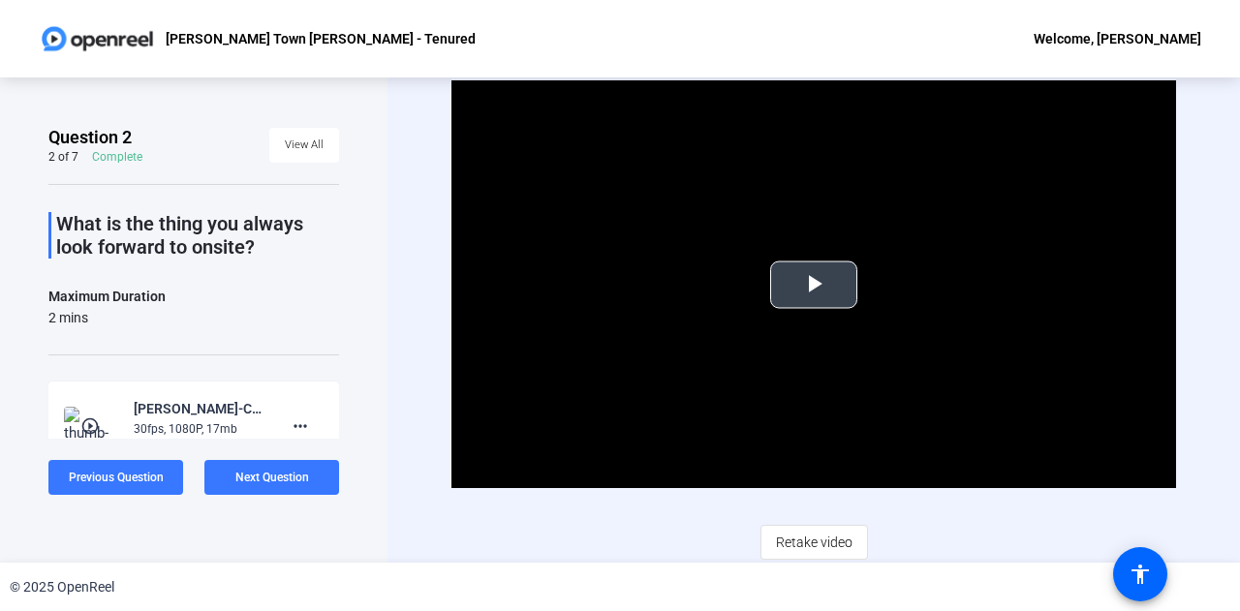
click at [814, 285] on span "Video Player" at bounding box center [814, 285] width 0 height 0
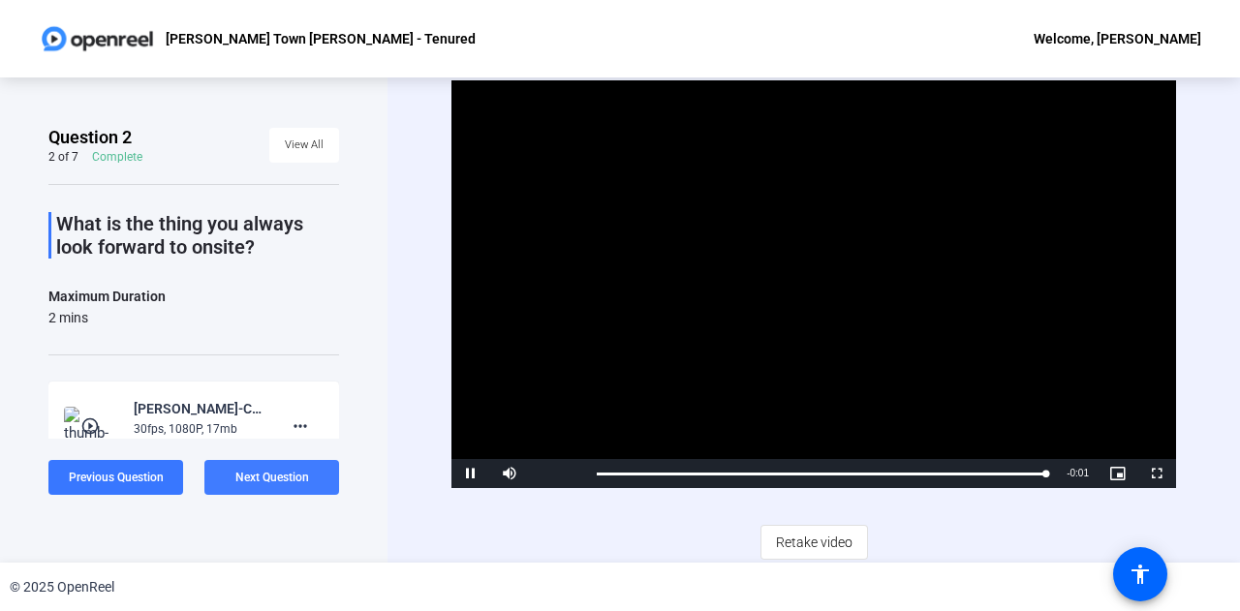
click at [288, 479] on span "Next Question" at bounding box center [272, 478] width 74 height 14
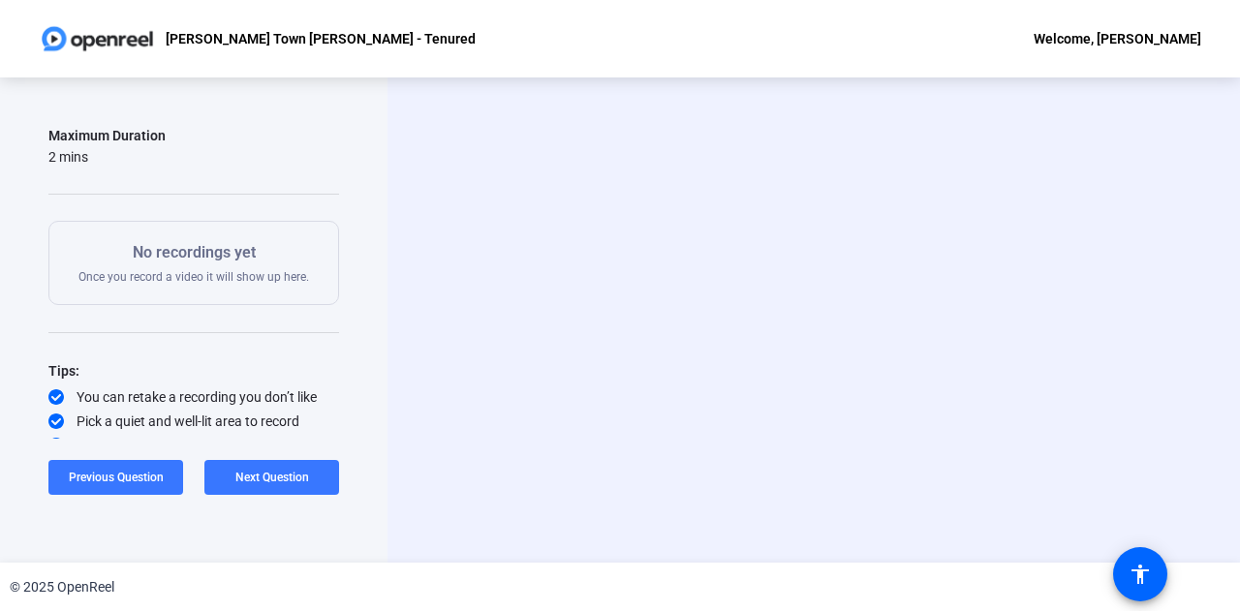
scroll to position [199, 0]
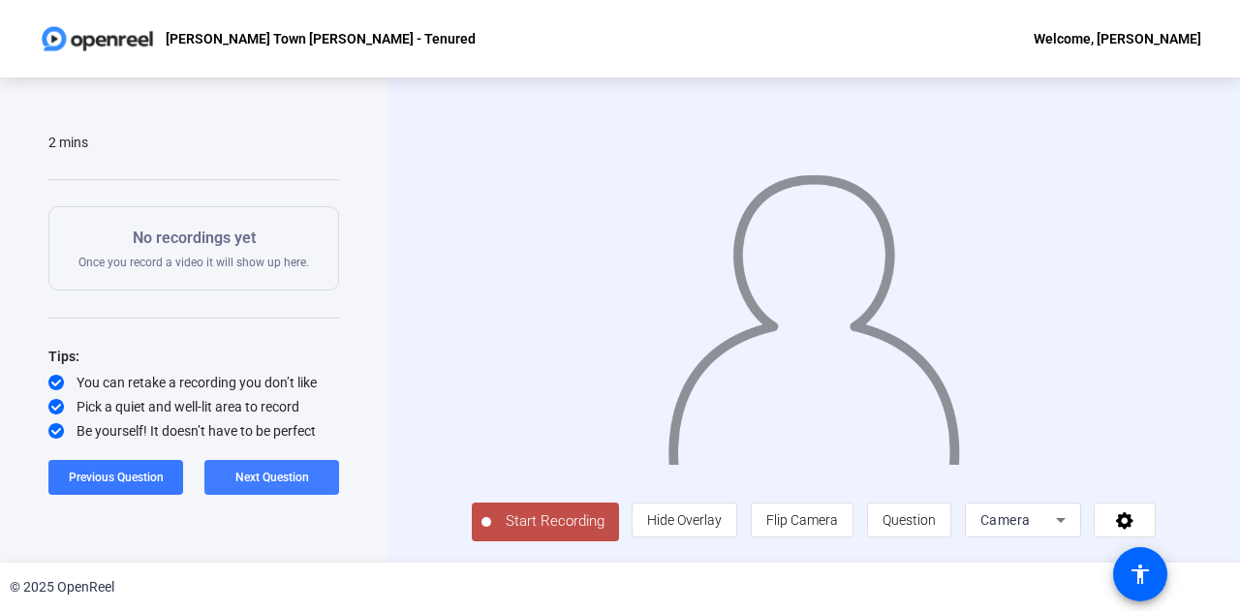
click at [252, 474] on span "Next Question" at bounding box center [272, 478] width 74 height 14
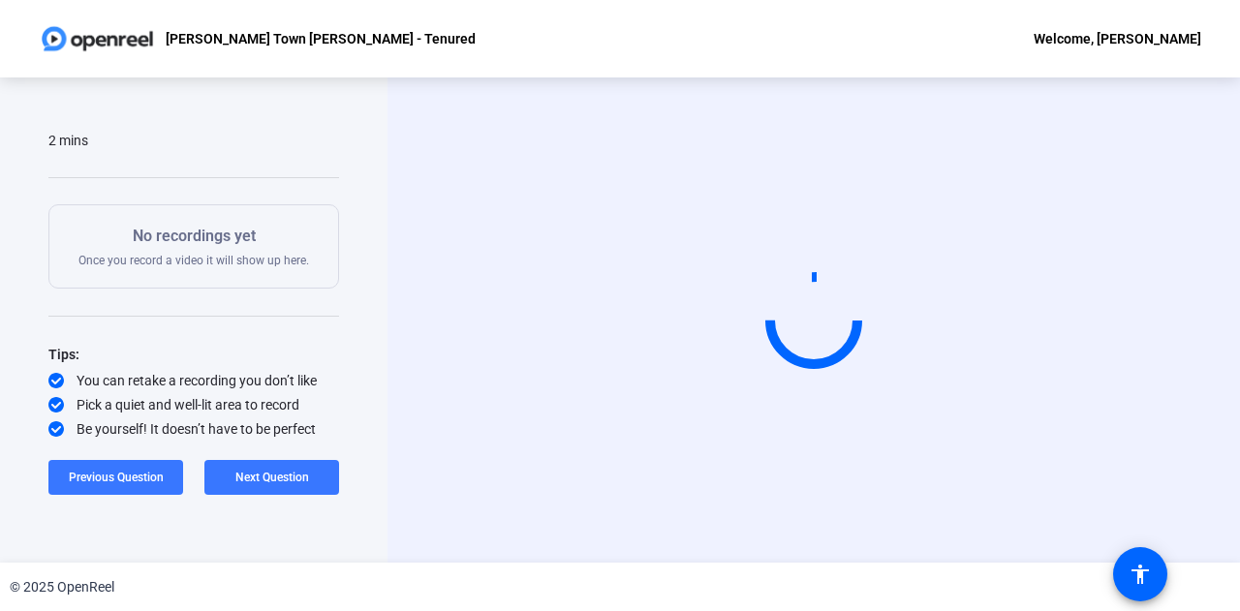
scroll to position [0, 0]
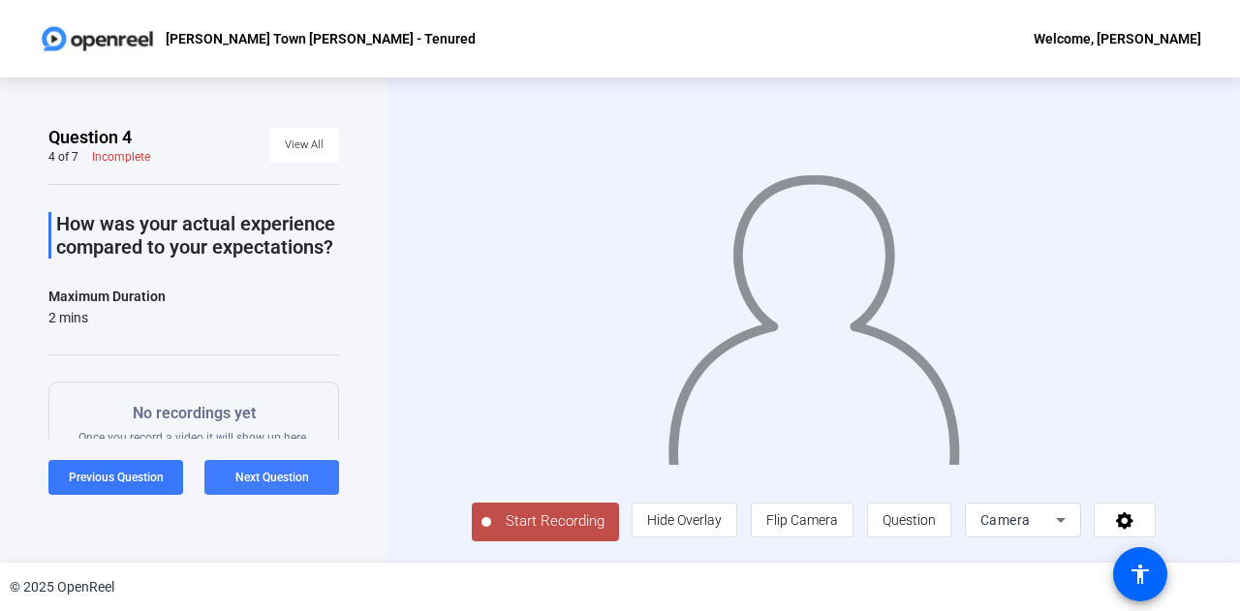
click at [282, 478] on span "Next Question" at bounding box center [272, 478] width 74 height 14
click at [564, 528] on span "Start Recording" at bounding box center [555, 522] width 128 height 22
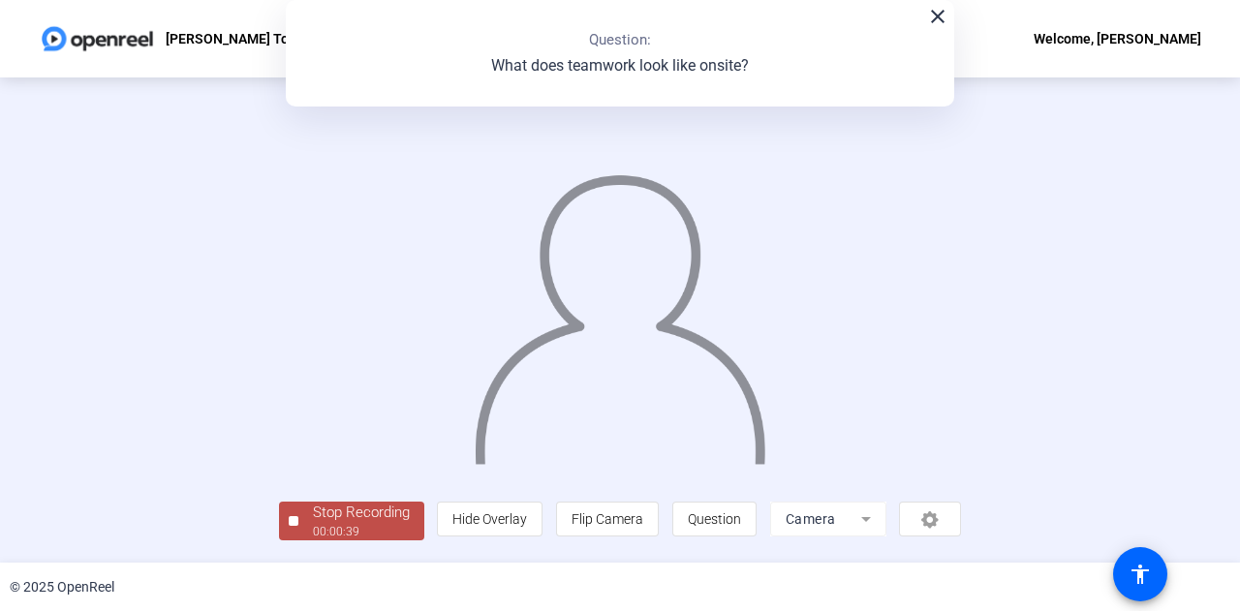
scroll to position [97, 0]
click at [313, 540] on div "00:00:40" at bounding box center [361, 531] width 97 height 17
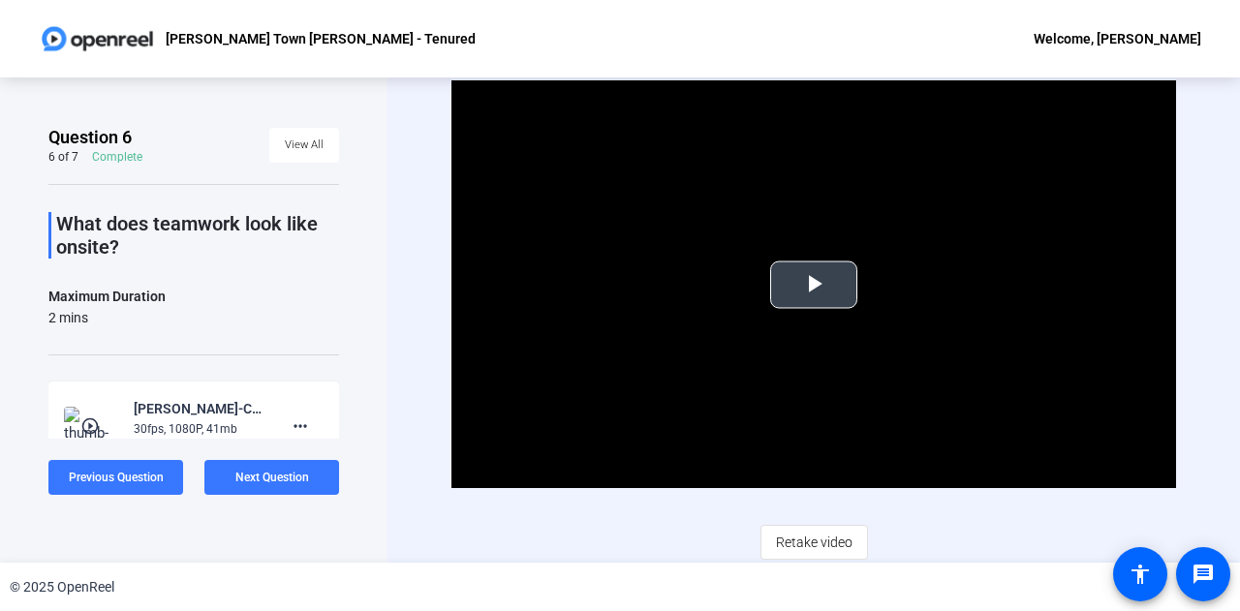
click at [814, 285] on span "Video Player" at bounding box center [814, 285] width 0 height 0
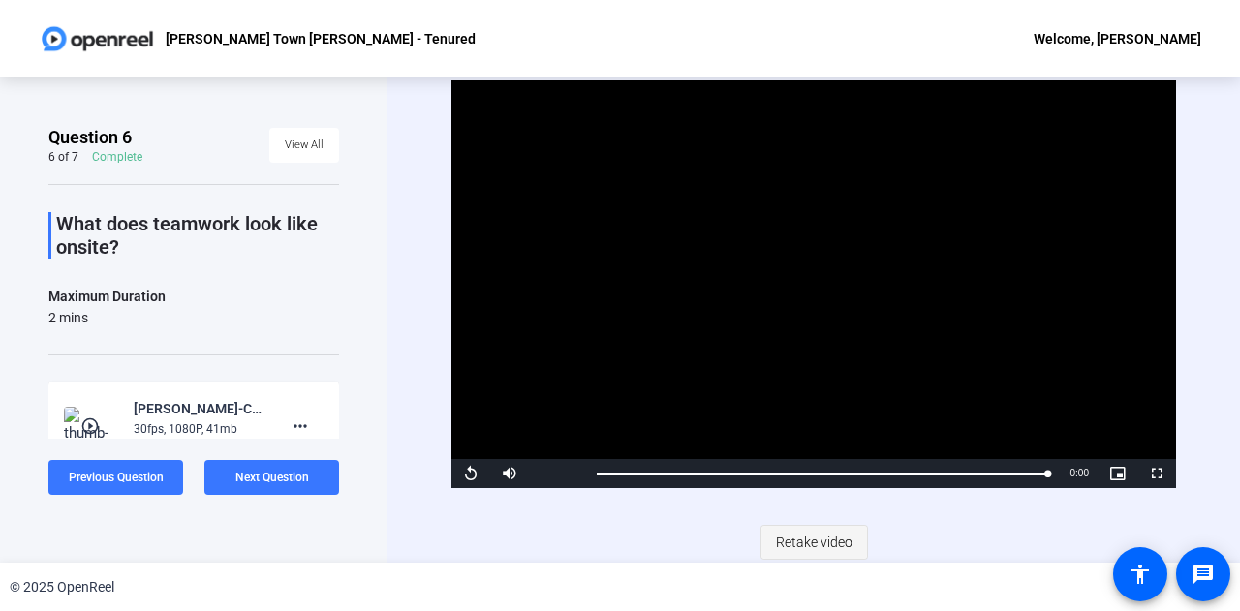
click at [800, 537] on span "Retake video" at bounding box center [814, 542] width 77 height 37
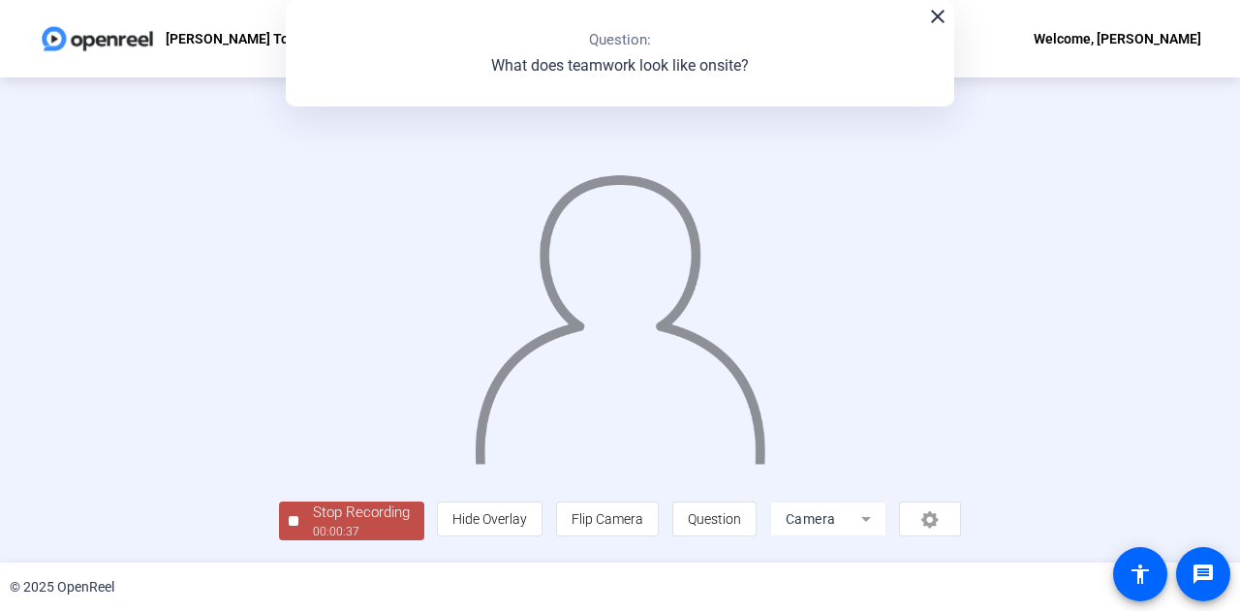
scroll to position [97, 0]
click at [313, 518] on div "Stop Recording" at bounding box center [361, 513] width 97 height 22
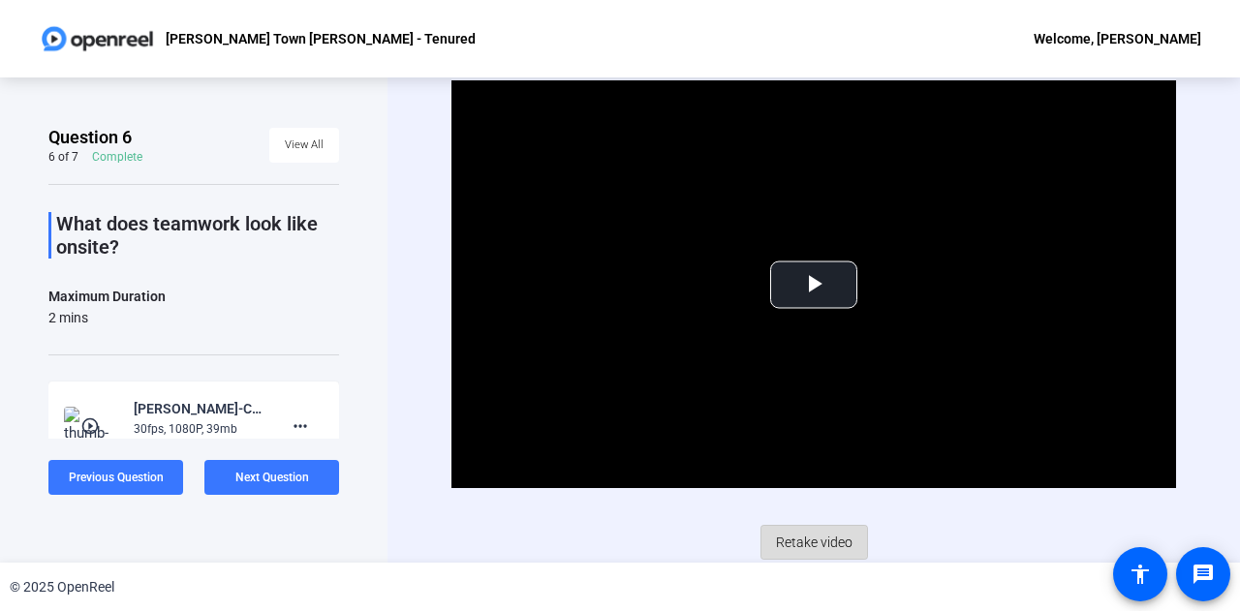
click at [808, 546] on span "Retake video" at bounding box center [814, 542] width 77 height 37
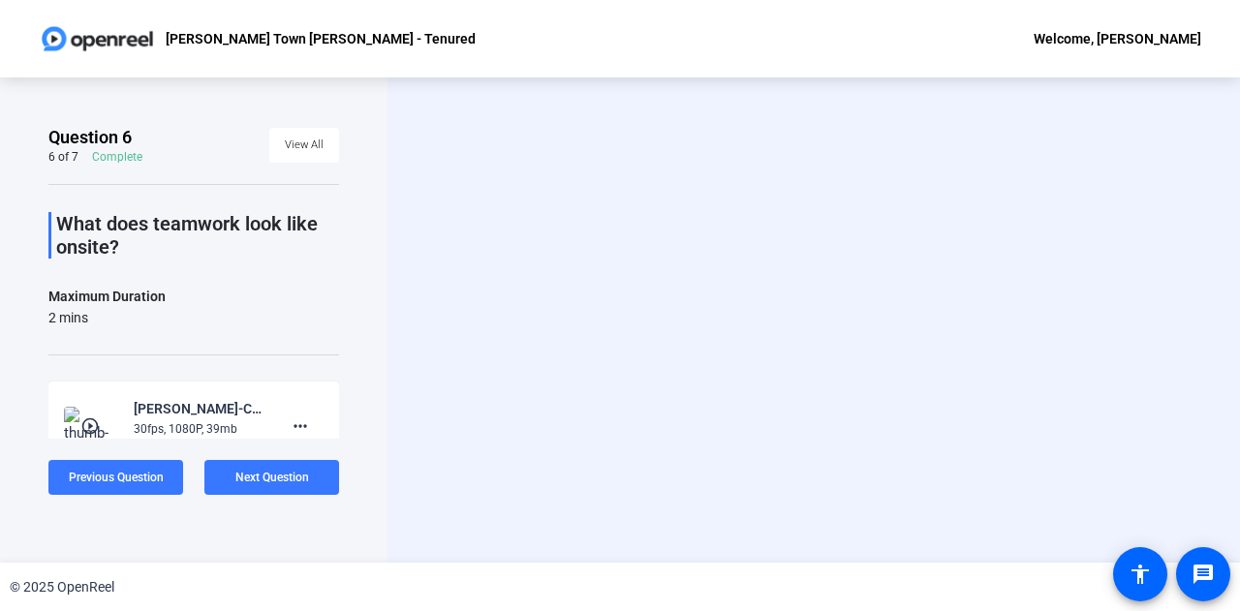
click at [808, 546] on div "Start Recording person Hide Overlay flip Flip Camera question_mark Question Cam…" at bounding box center [814, 320] width 853 height 485
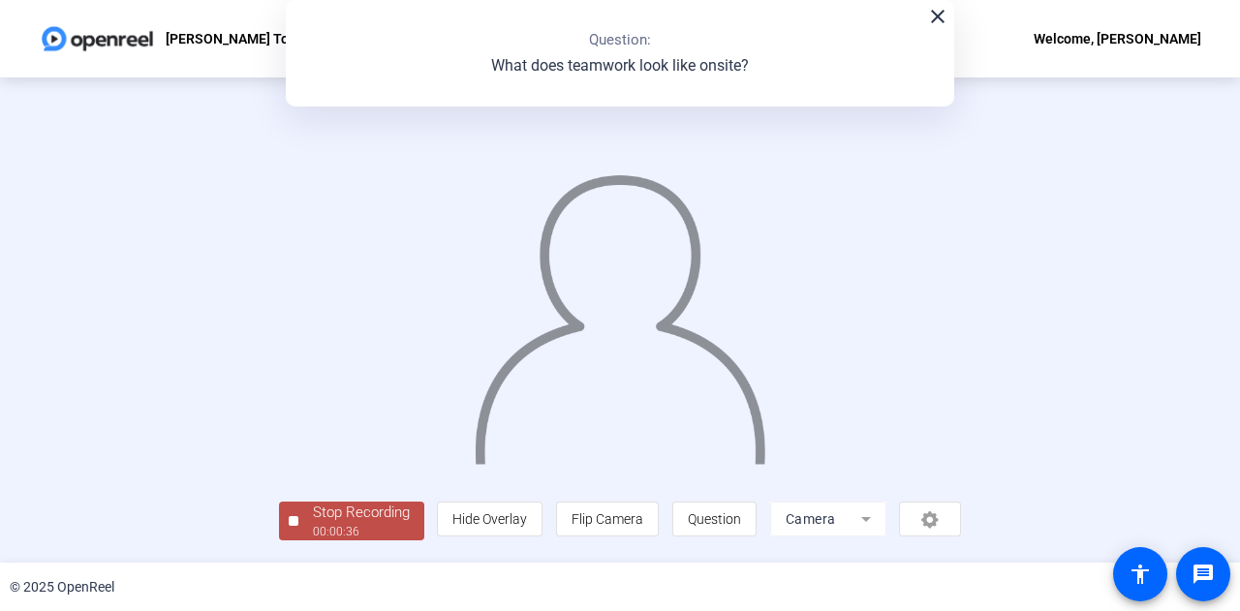
scroll to position [97, 0]
click at [313, 524] on div "Stop Recording" at bounding box center [361, 513] width 97 height 22
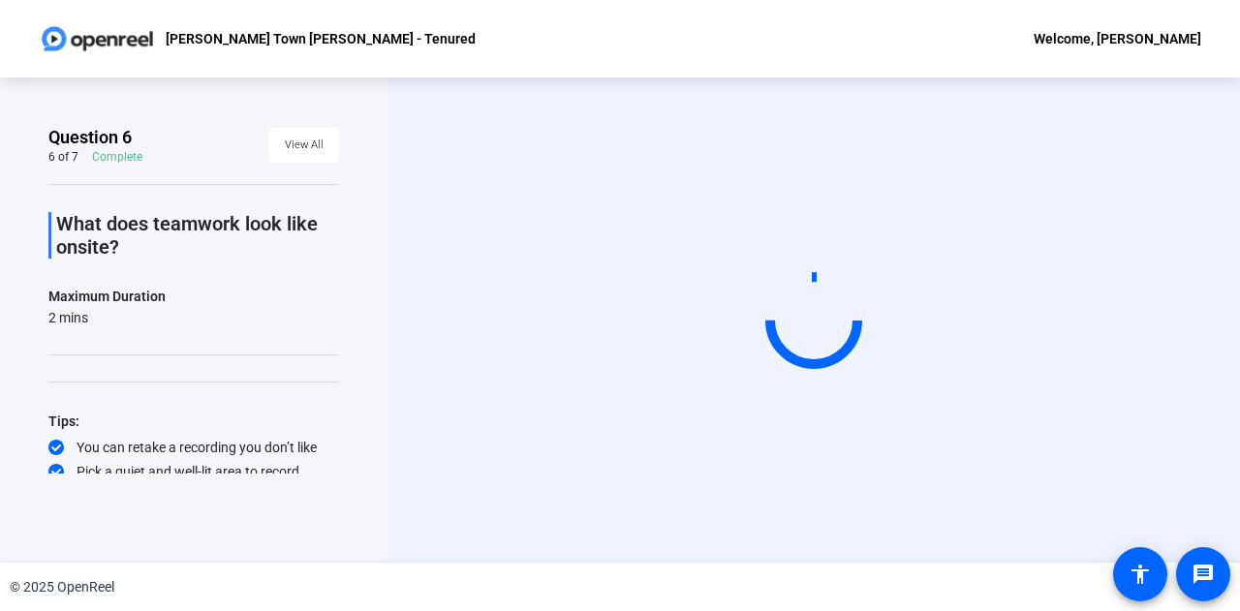
scroll to position [0, 0]
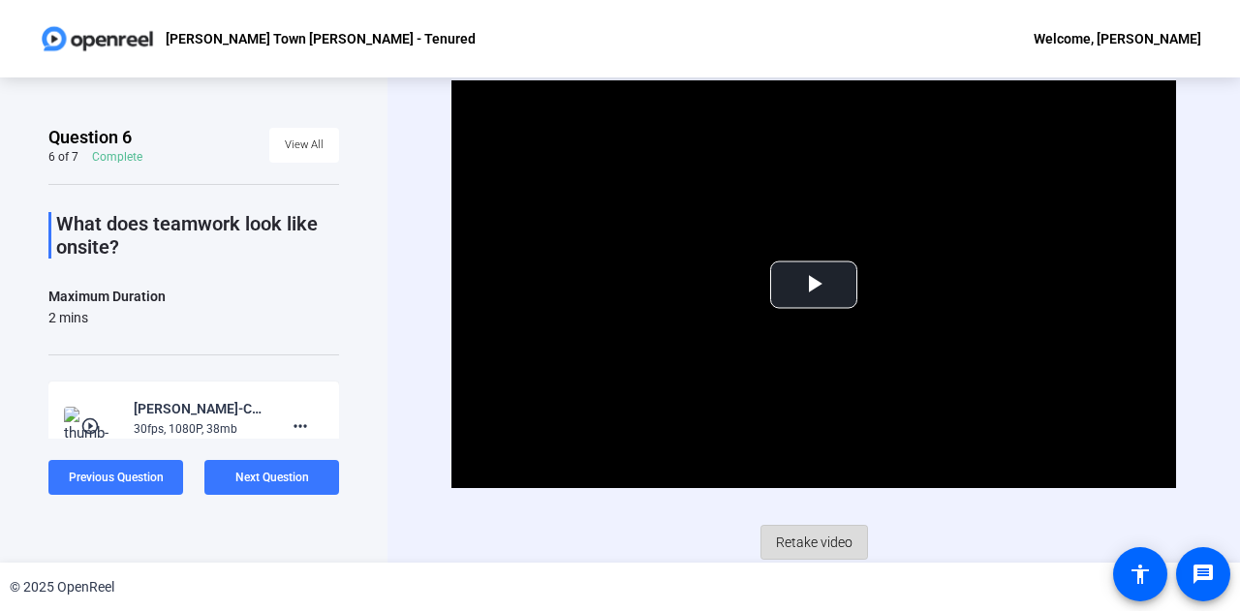
click at [822, 539] on span "Retake video" at bounding box center [814, 542] width 77 height 37
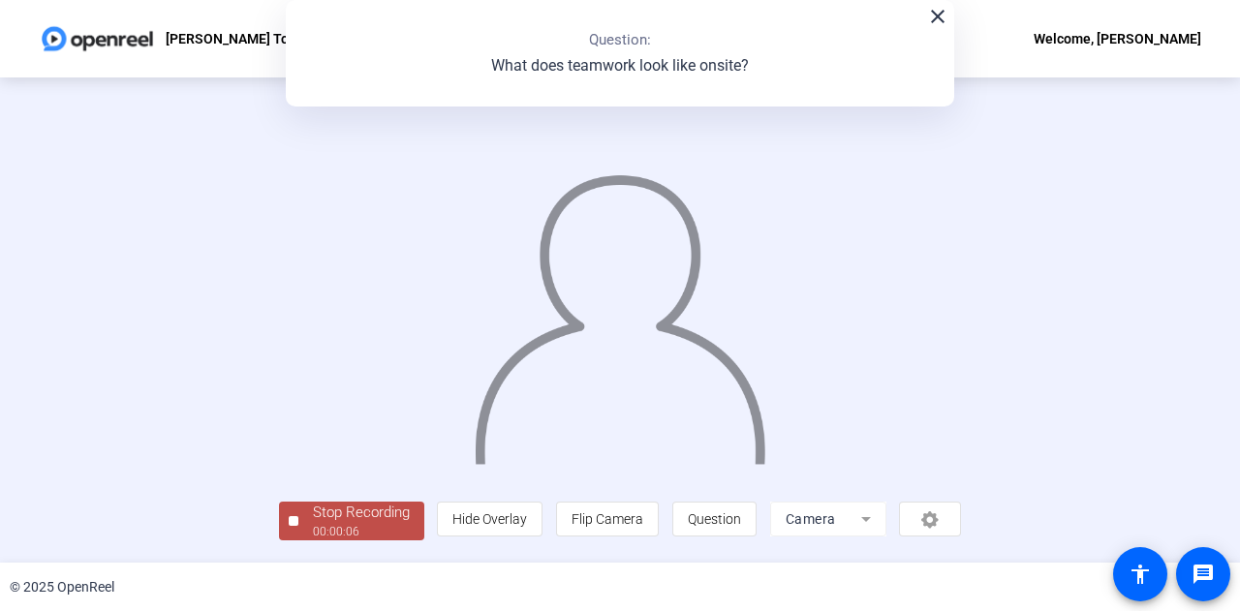
scroll to position [97, 0]
click at [313, 518] on div "Stop Recording" at bounding box center [361, 513] width 97 height 22
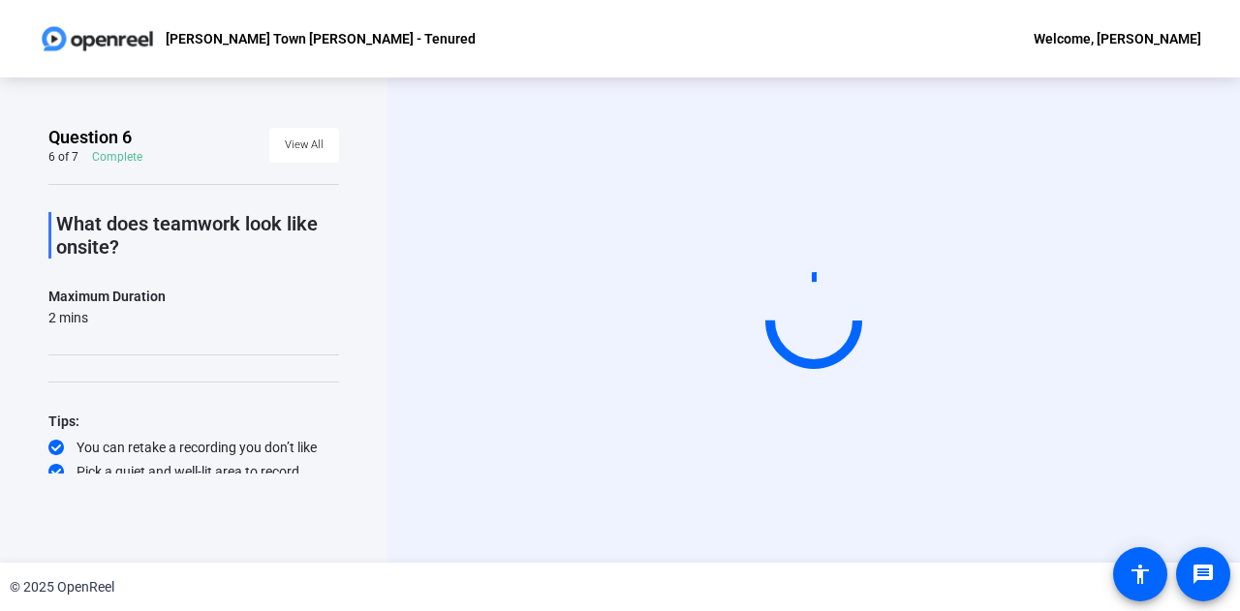
scroll to position [0, 0]
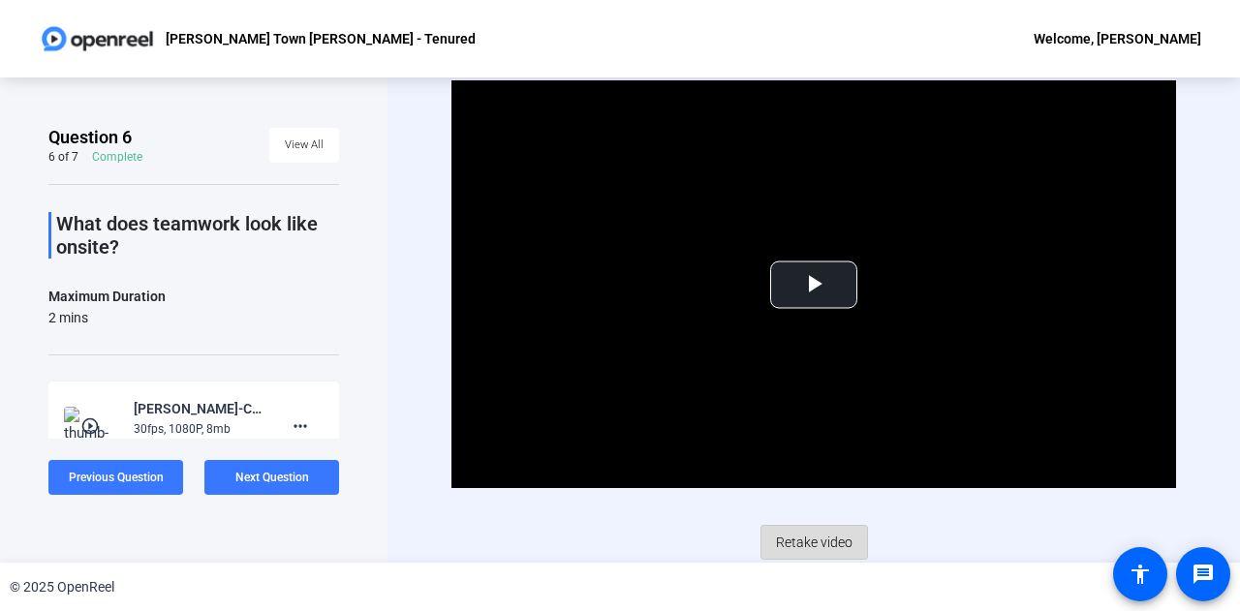
click at [804, 543] on span "Retake video" at bounding box center [814, 542] width 77 height 37
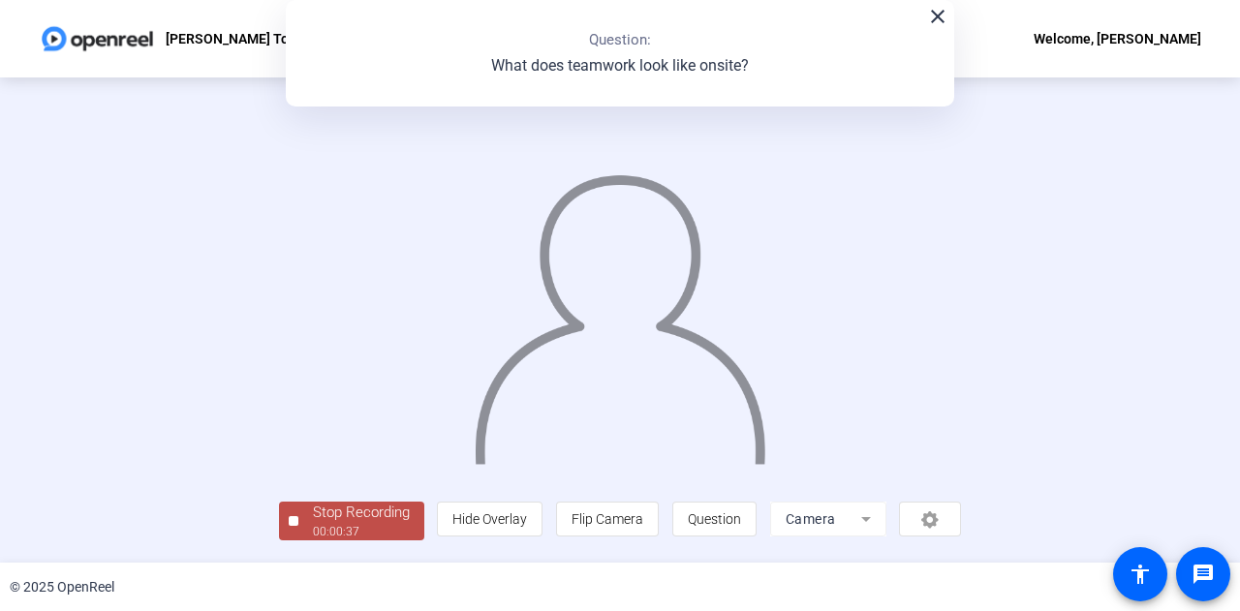
scroll to position [97, 0]
click at [313, 522] on div "Stop Recording" at bounding box center [361, 513] width 97 height 22
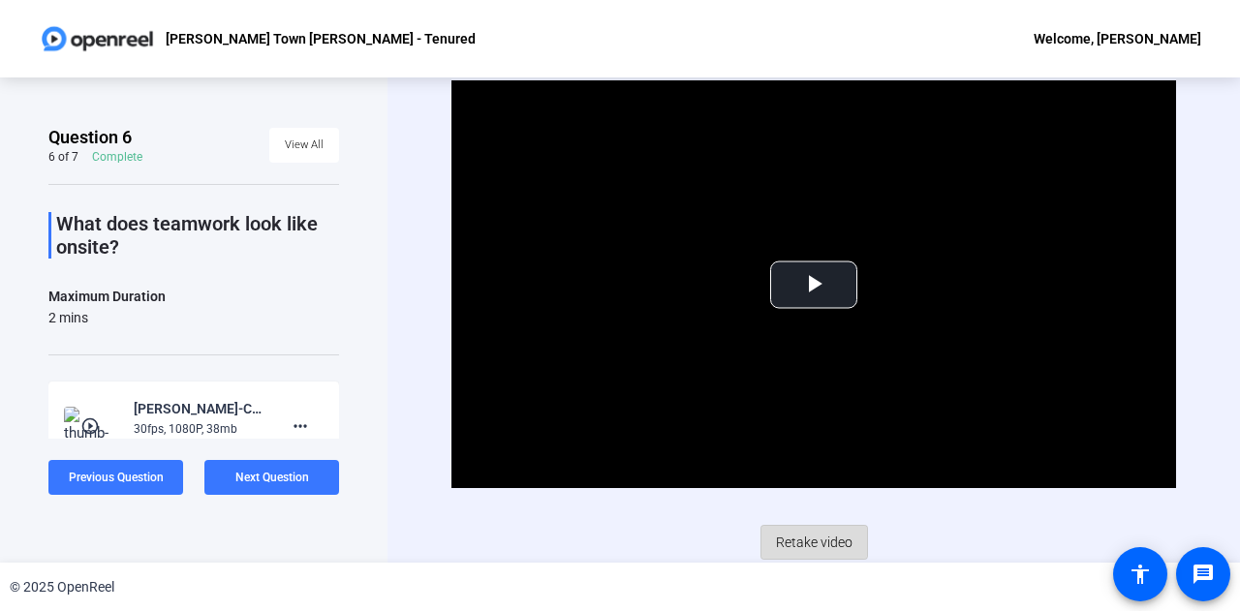
click at [785, 533] on span "Retake video" at bounding box center [814, 542] width 77 height 37
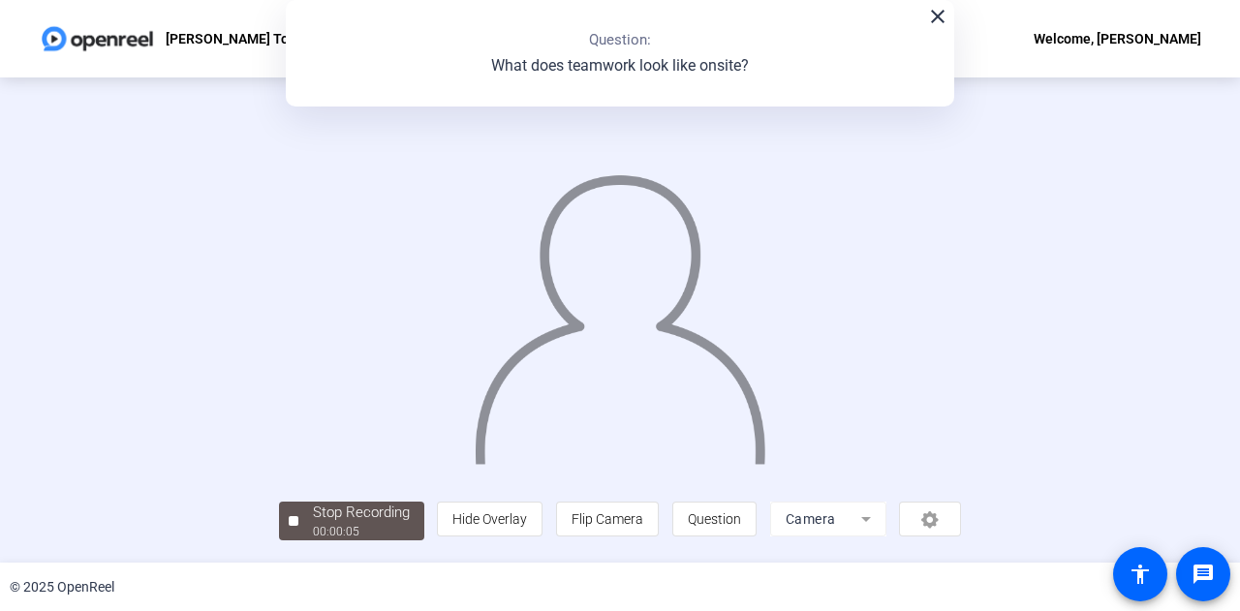
scroll to position [97, 0]
click at [313, 540] on div "00:00:06" at bounding box center [361, 531] width 97 height 17
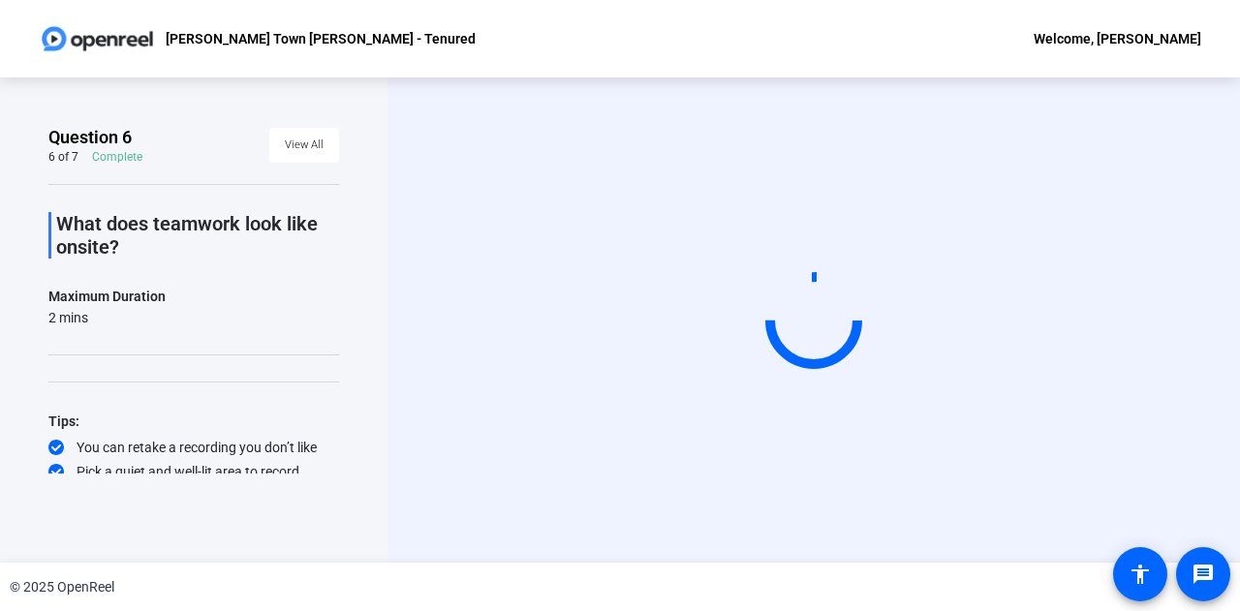
scroll to position [0, 0]
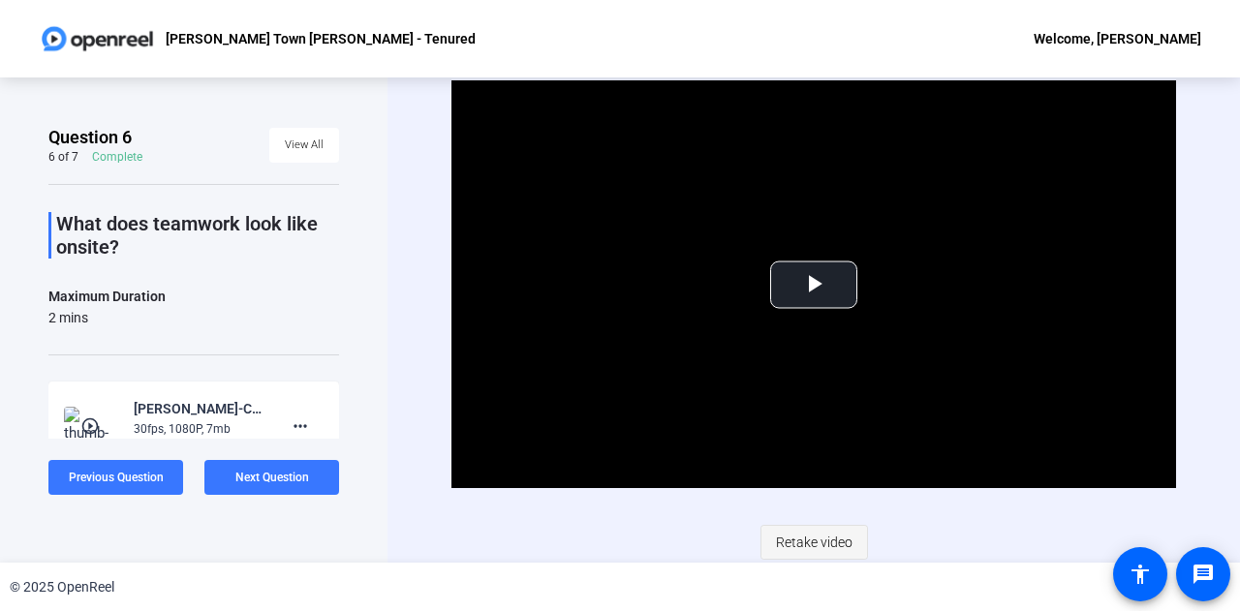
click at [825, 540] on span "Retake video" at bounding box center [814, 542] width 77 height 37
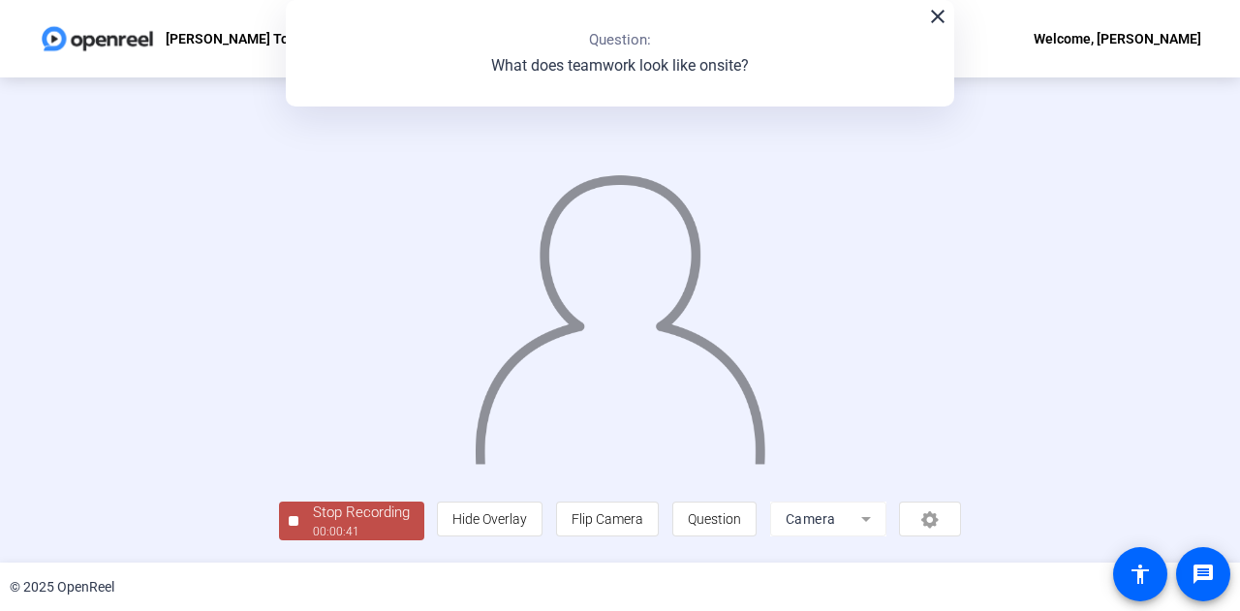
scroll to position [97, 0]
click at [313, 518] on div "Stop Recording" at bounding box center [361, 513] width 97 height 22
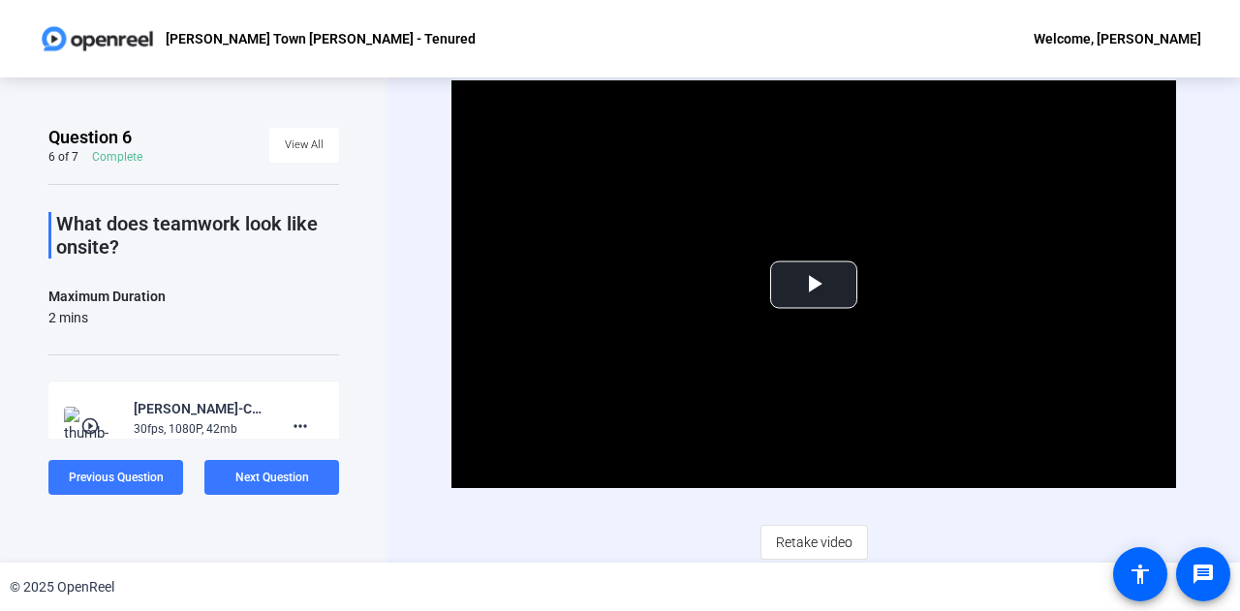
click at [1060, 303] on video "Video Player" at bounding box center [813, 284] width 725 height 408
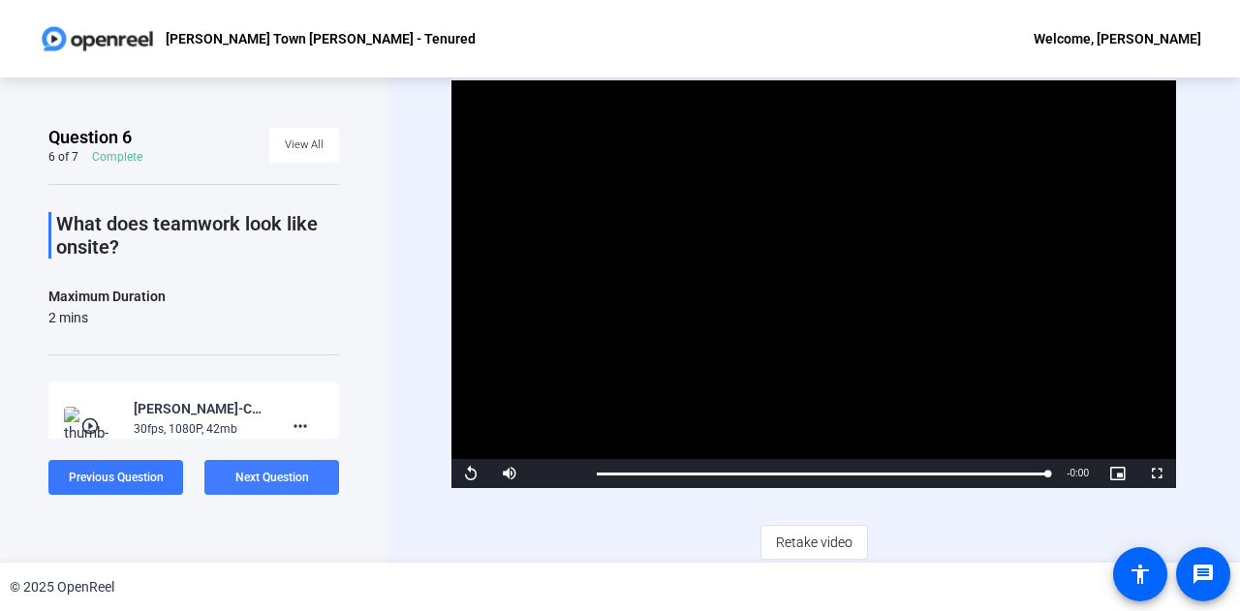
click at [287, 478] on span "Next Question" at bounding box center [272, 478] width 74 height 14
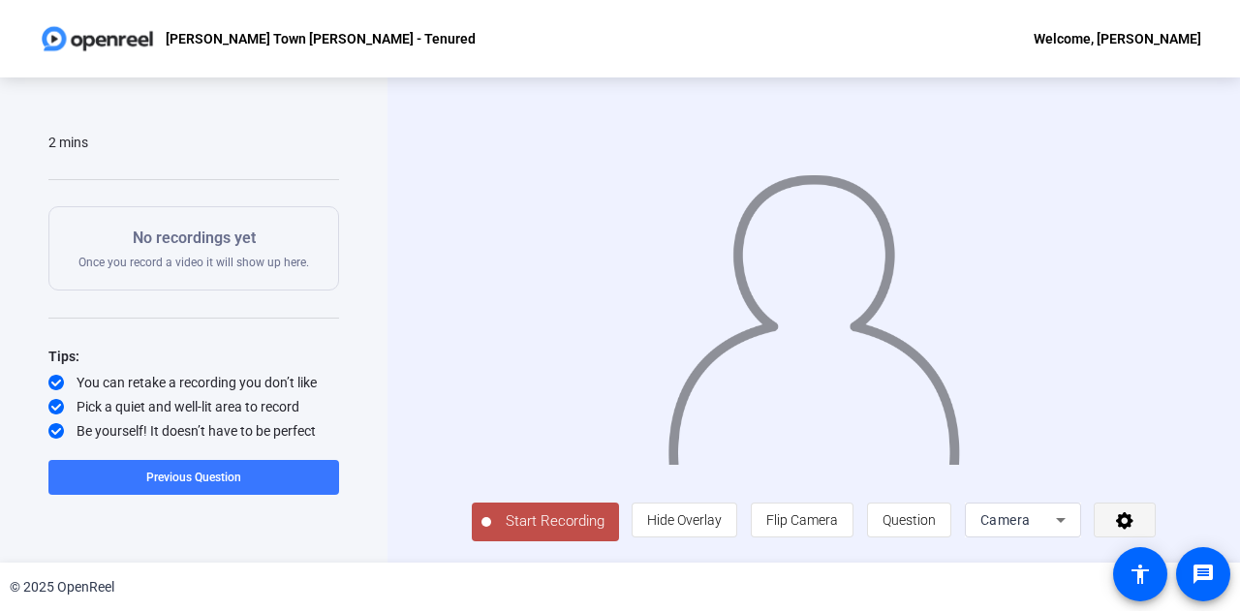
click at [1122, 521] on span at bounding box center [1125, 520] width 60 height 47
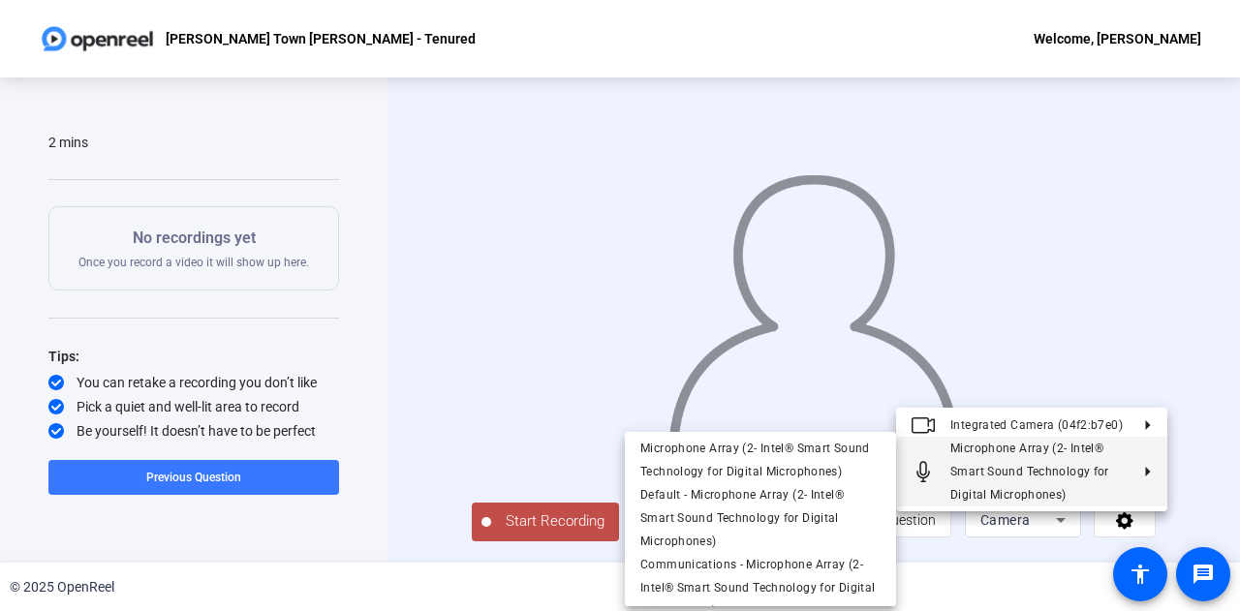
click at [1194, 353] on div at bounding box center [620, 305] width 1240 height 611
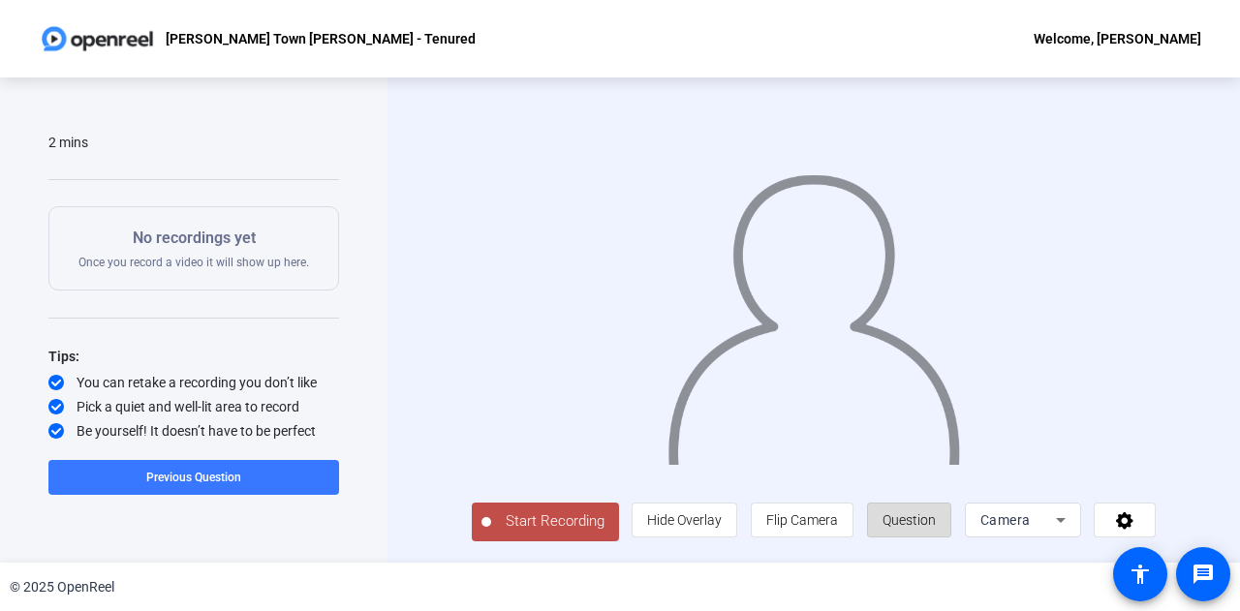
click at [918, 528] on span "Question" at bounding box center [909, 520] width 53 height 16
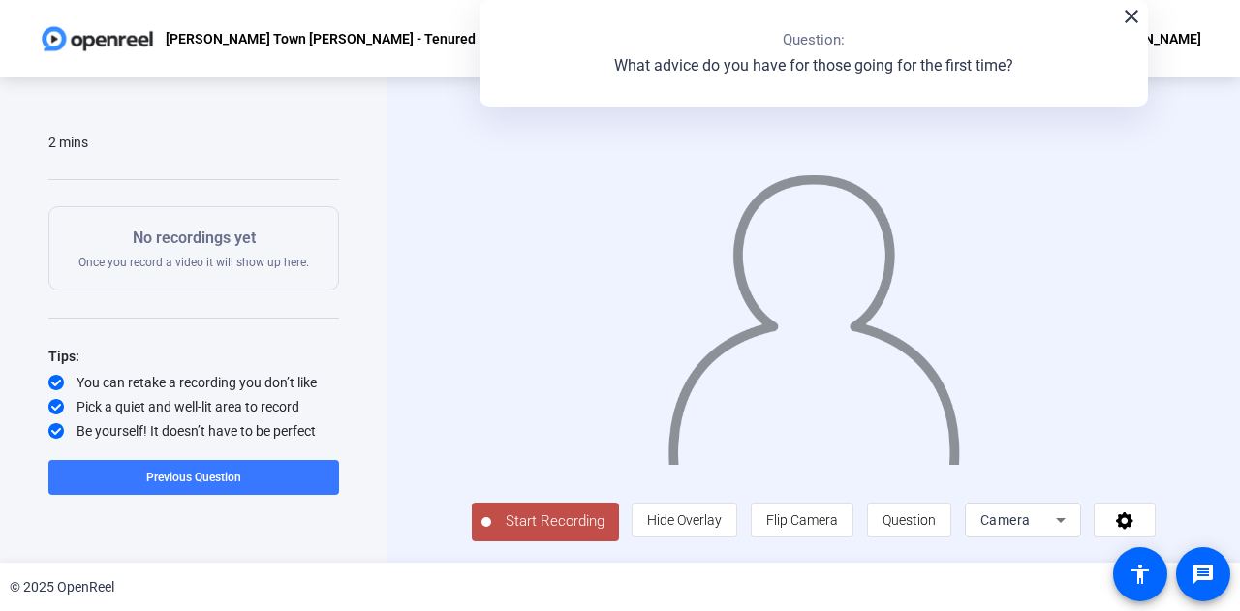
click at [1131, 20] on mat-icon "close" at bounding box center [1131, 16] width 23 height 23
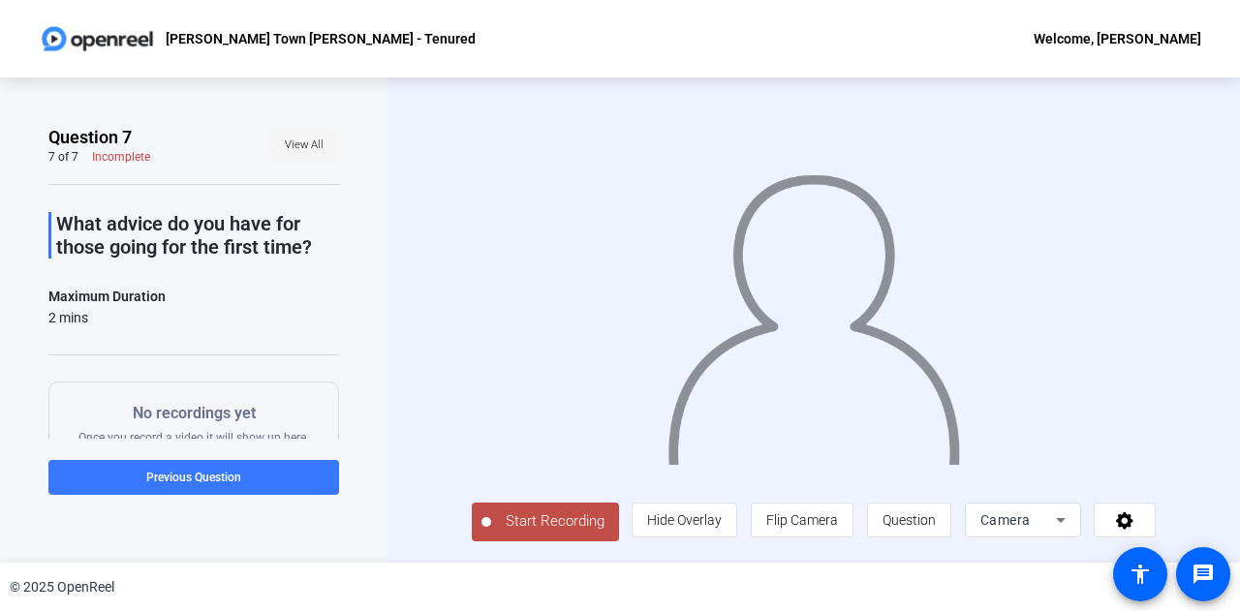
click at [305, 149] on span "View All" at bounding box center [304, 145] width 39 height 29
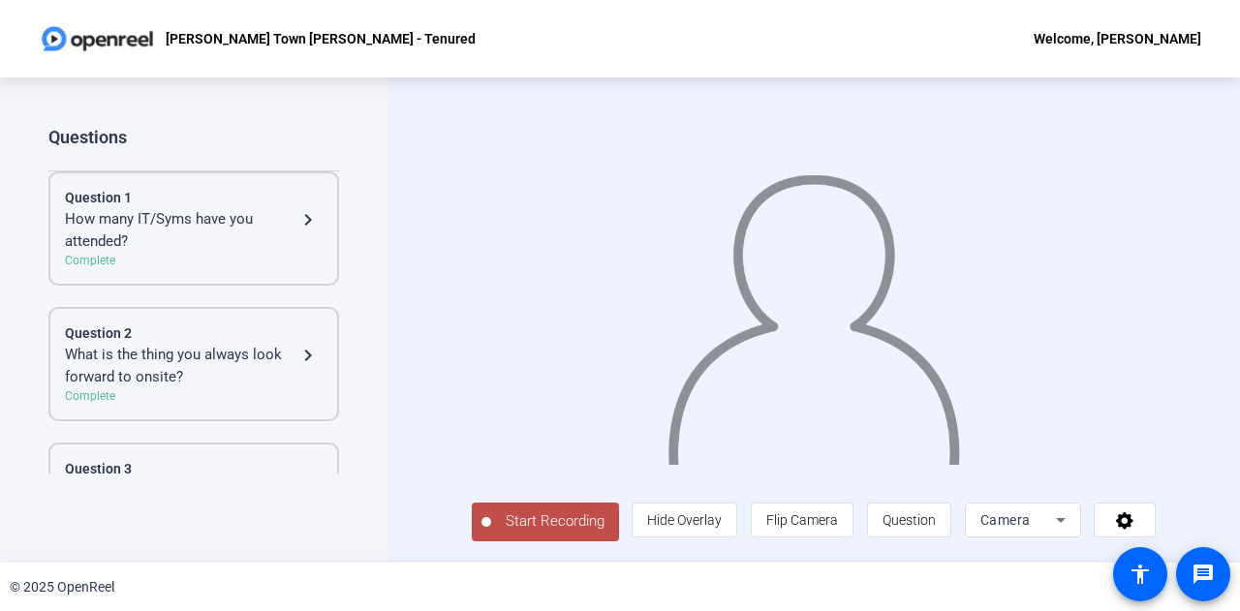
click at [406, 473] on div "Start Recording person Hide Overlay flip Flip Camera question_mark Question Cam…" at bounding box center [814, 320] width 853 height 485
click at [1151, 33] on div "Welcome, [PERSON_NAME]" at bounding box center [1118, 38] width 168 height 23
click at [1097, 71] on span "Logout" at bounding box center [1104, 67] width 78 height 23
